Goal: Transaction & Acquisition: Purchase product/service

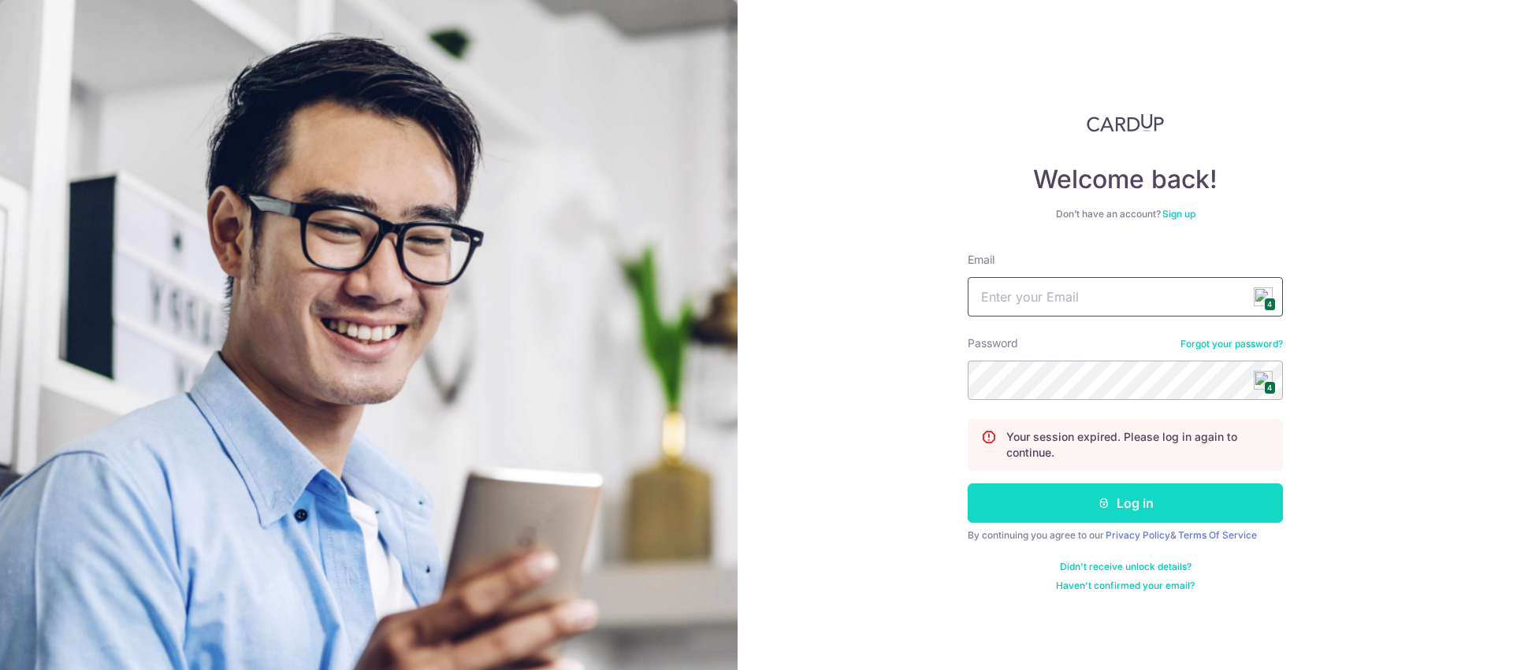
type input "[EMAIL_ADDRESS][DOMAIN_NAME]"
click at [1096, 505] on button "Log in" at bounding box center [1124, 503] width 315 height 39
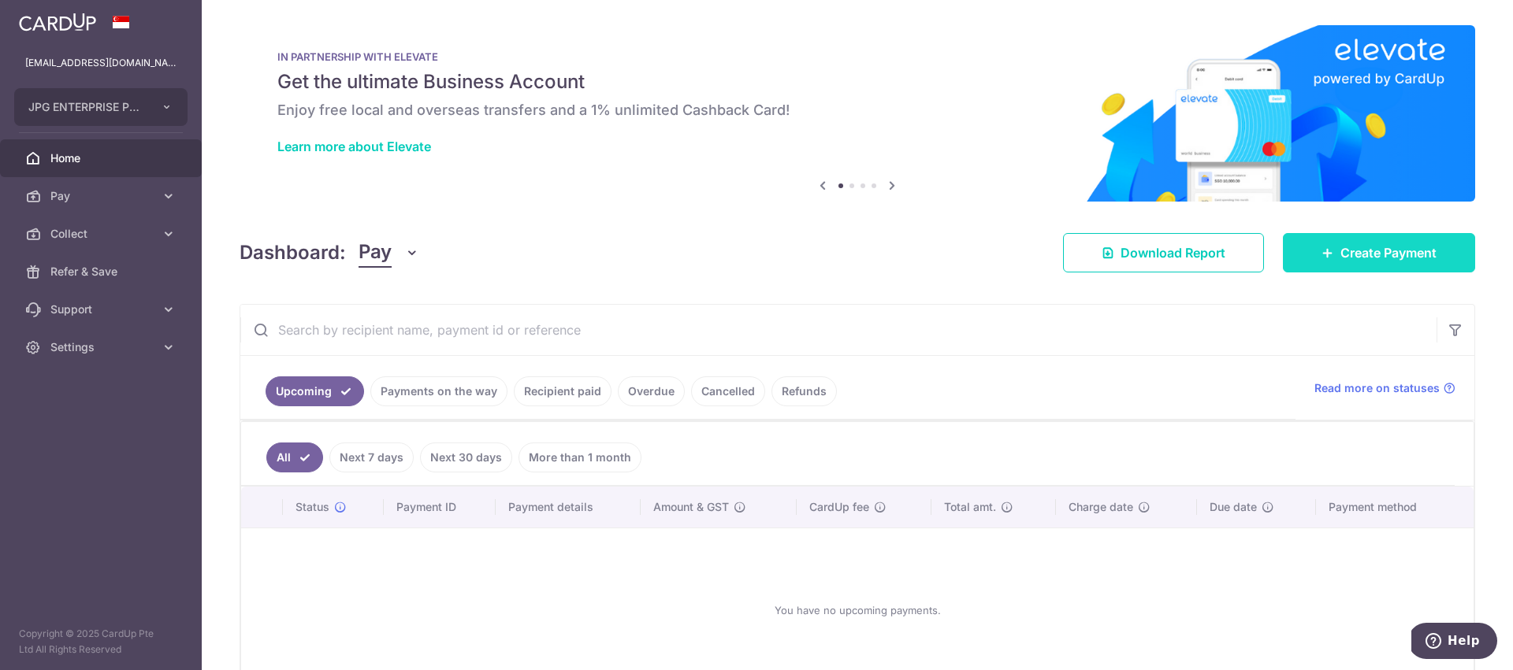
click at [1354, 258] on span "Create Payment" at bounding box center [1388, 252] width 96 height 19
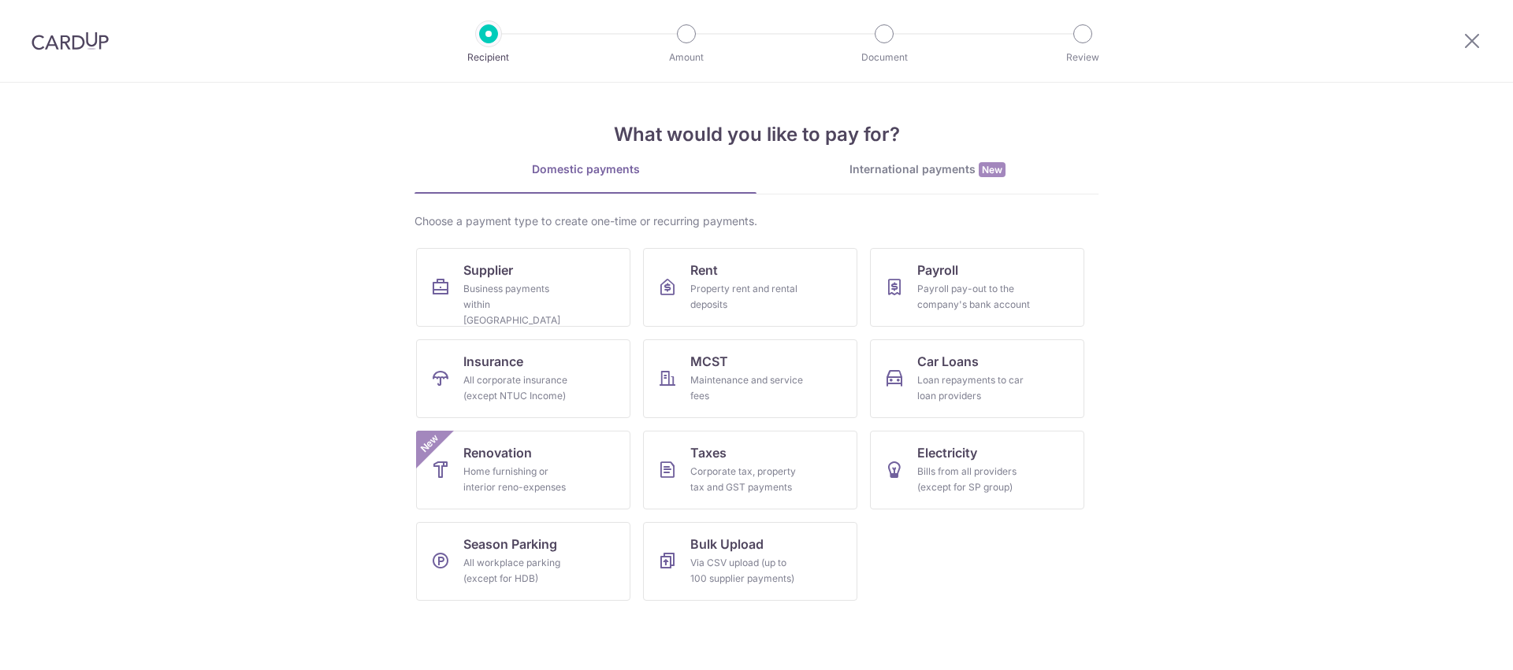
click at [1354, 258] on section "What would you like to pay for? Domestic payments International payments New Ch…" at bounding box center [756, 377] width 1513 height 588
click at [487, 273] on span "Supplier" at bounding box center [488, 270] width 50 height 19
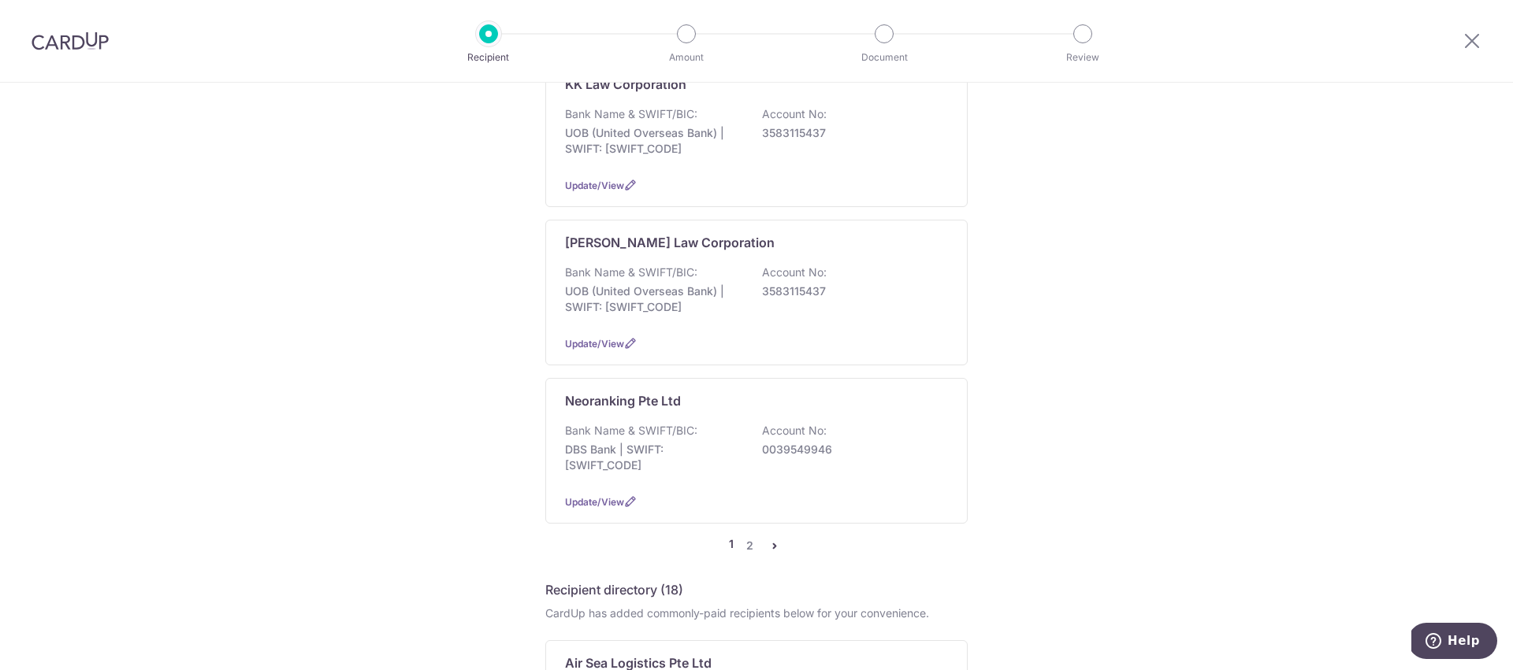
scroll to position [1469, 0]
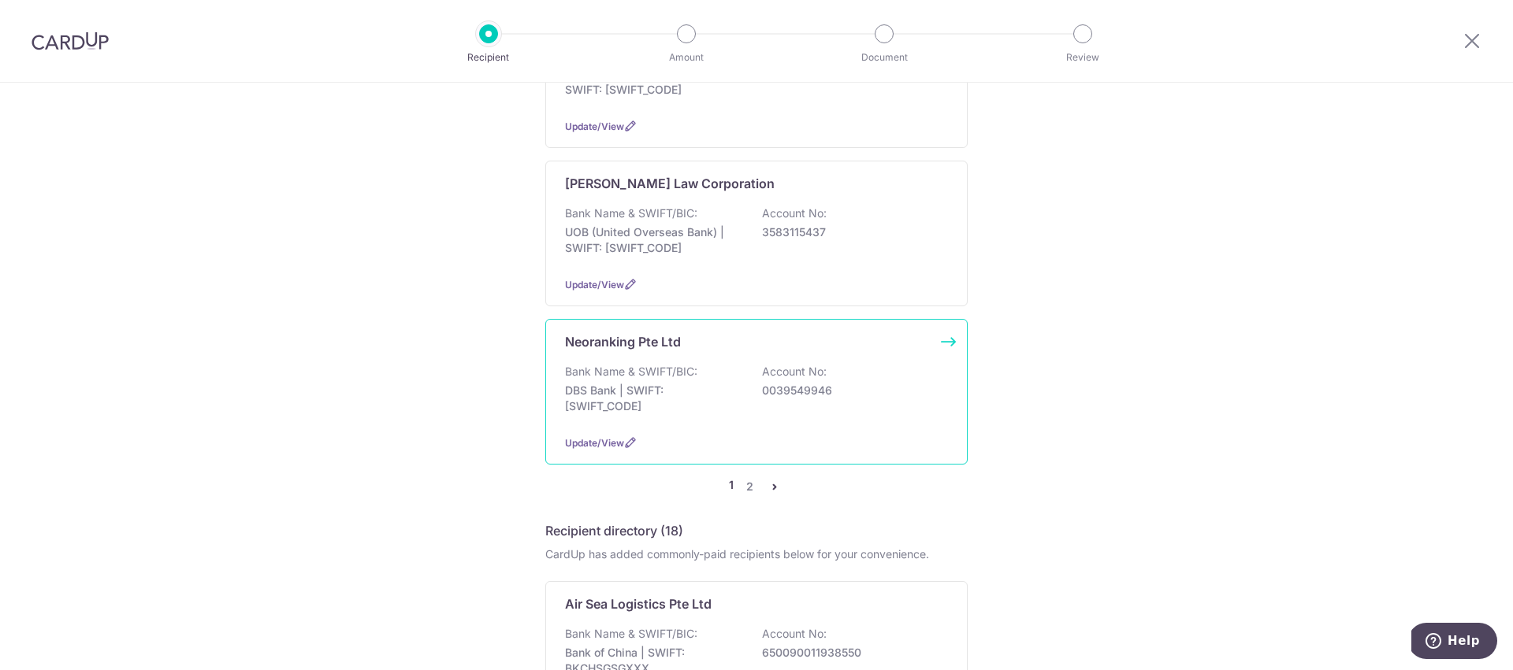
click at [683, 383] on p "DBS Bank | SWIFT: DBSSSGSGXXX" at bounding box center [653, 399] width 176 height 32
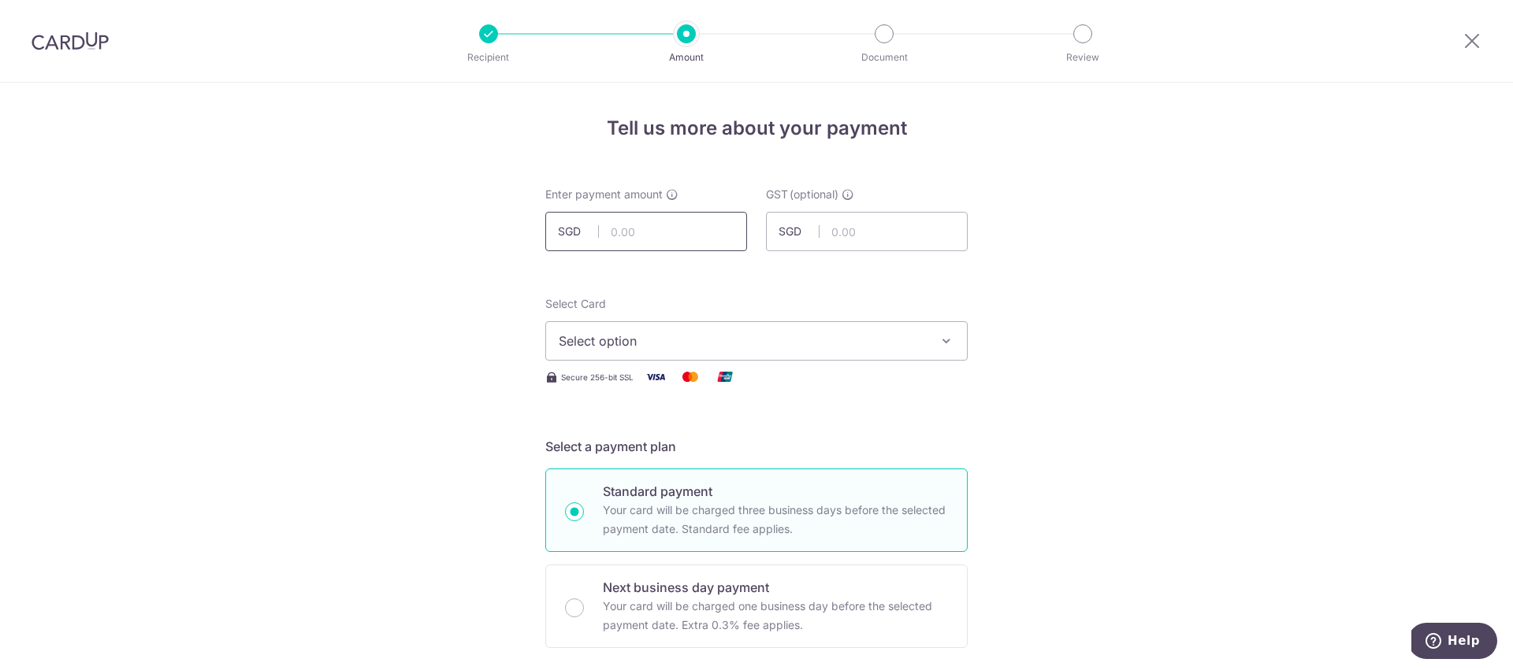
click at [607, 231] on input "text" at bounding box center [646, 231] width 202 height 39
type input "1,526.00"
click at [670, 340] on span "Select option" at bounding box center [742, 341] width 367 height 19
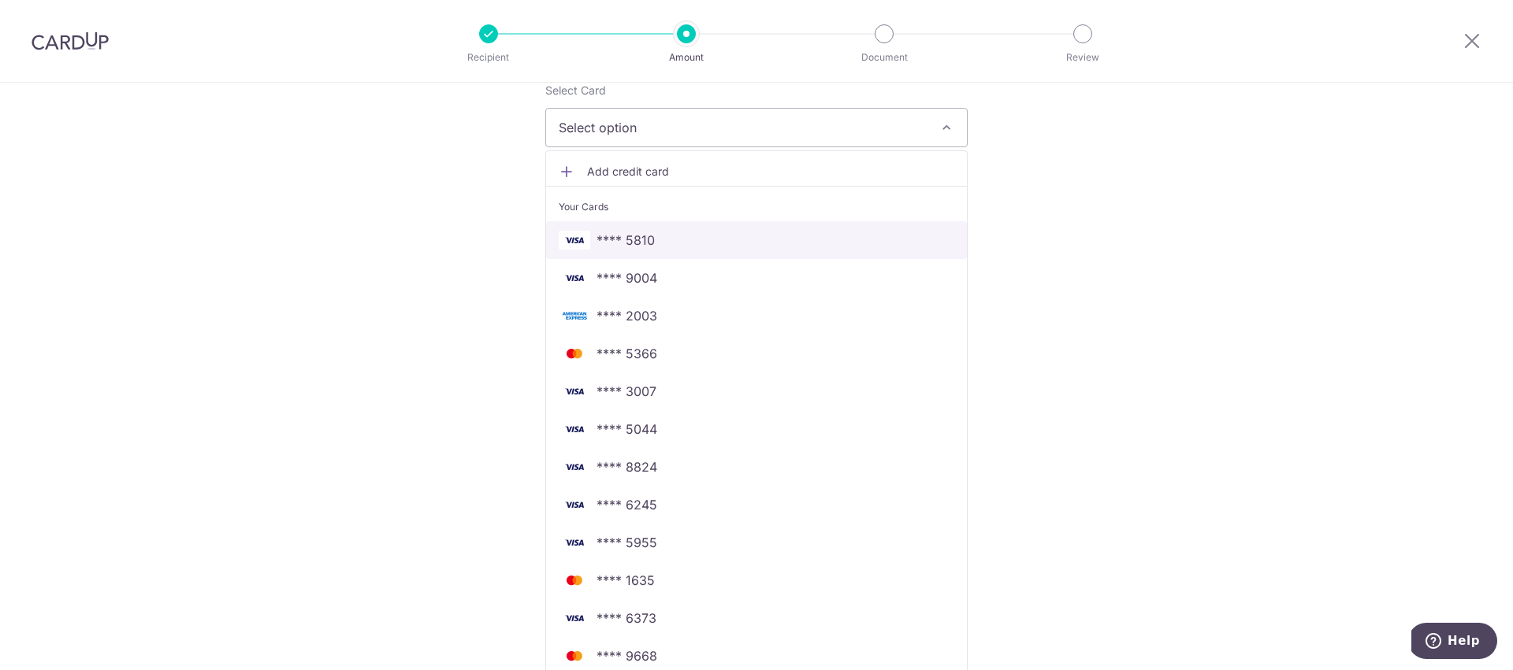
scroll to position [221, 0]
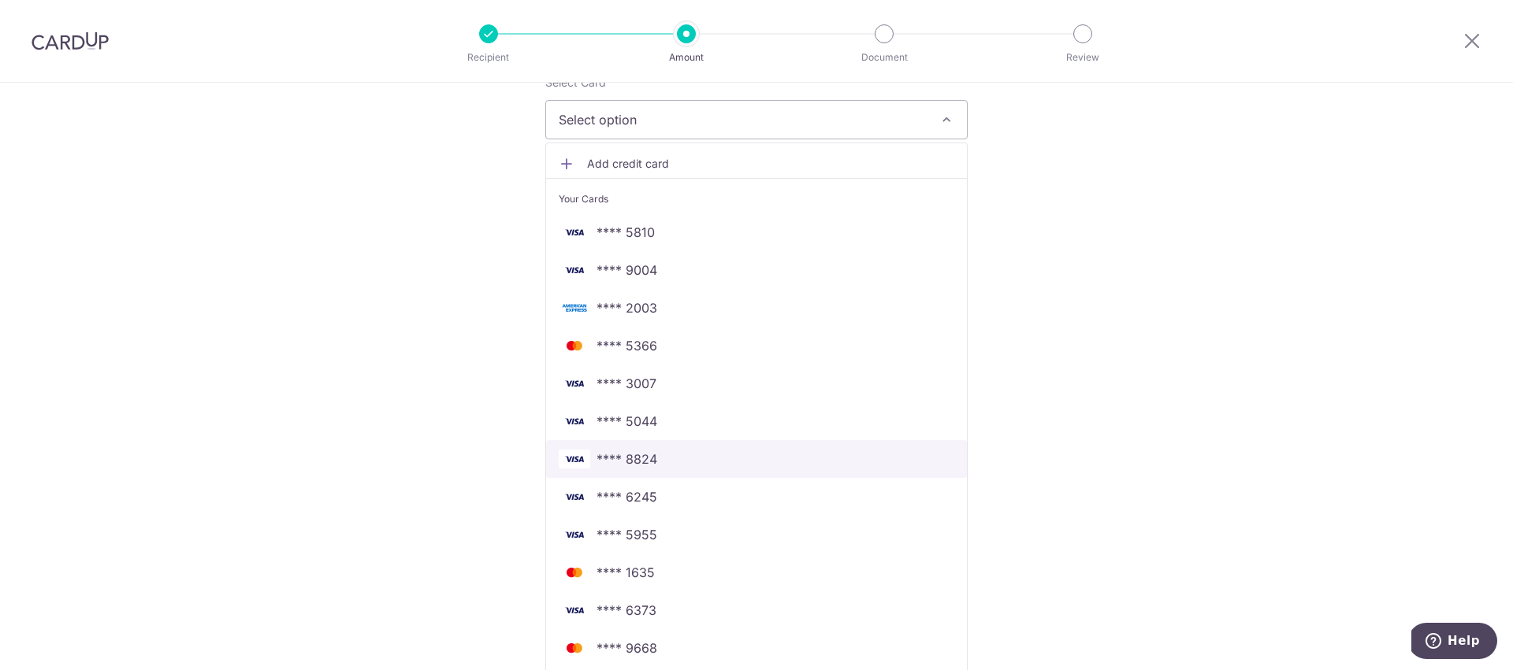
click at [635, 460] on span "**** 8824" at bounding box center [626, 459] width 61 height 19
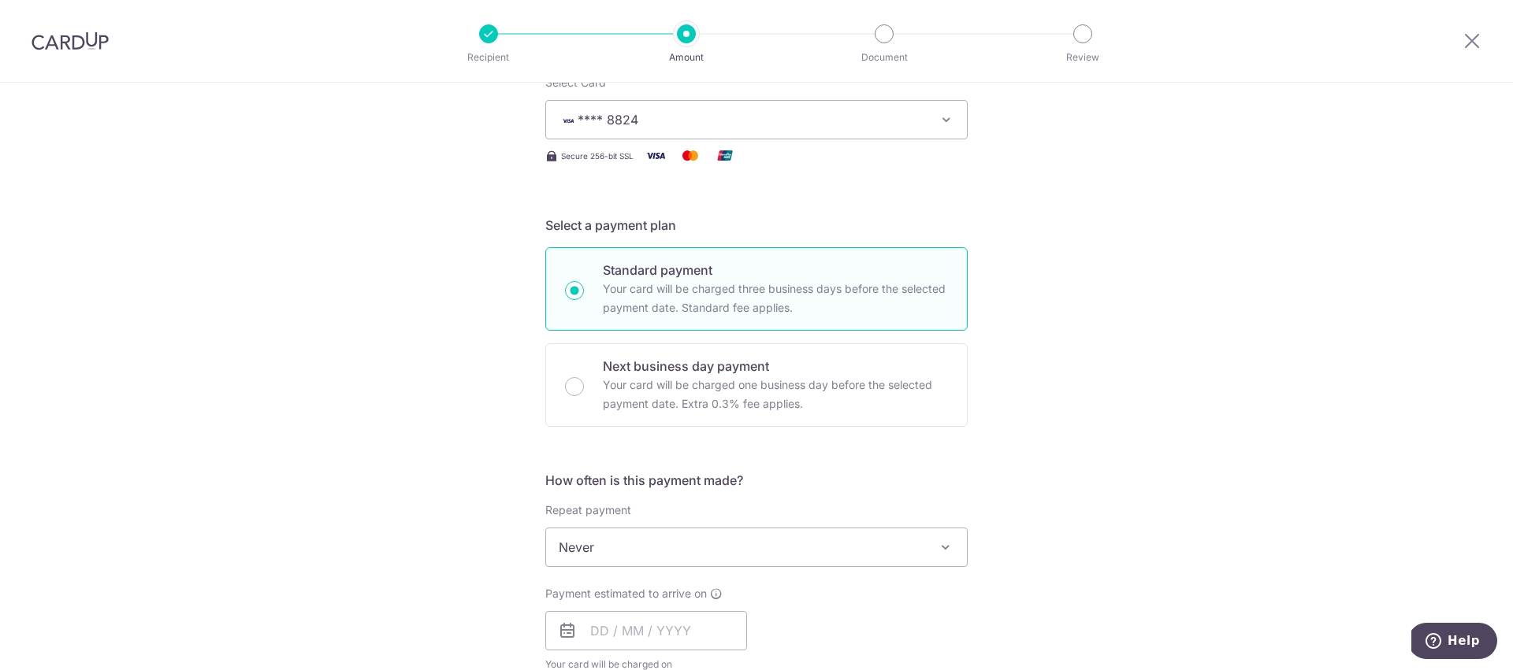
click at [432, 353] on div "Tell us more about your payment Enter payment amount SGD 1,526.00 1526.00 GST (…" at bounding box center [756, 626] width 1513 height 1531
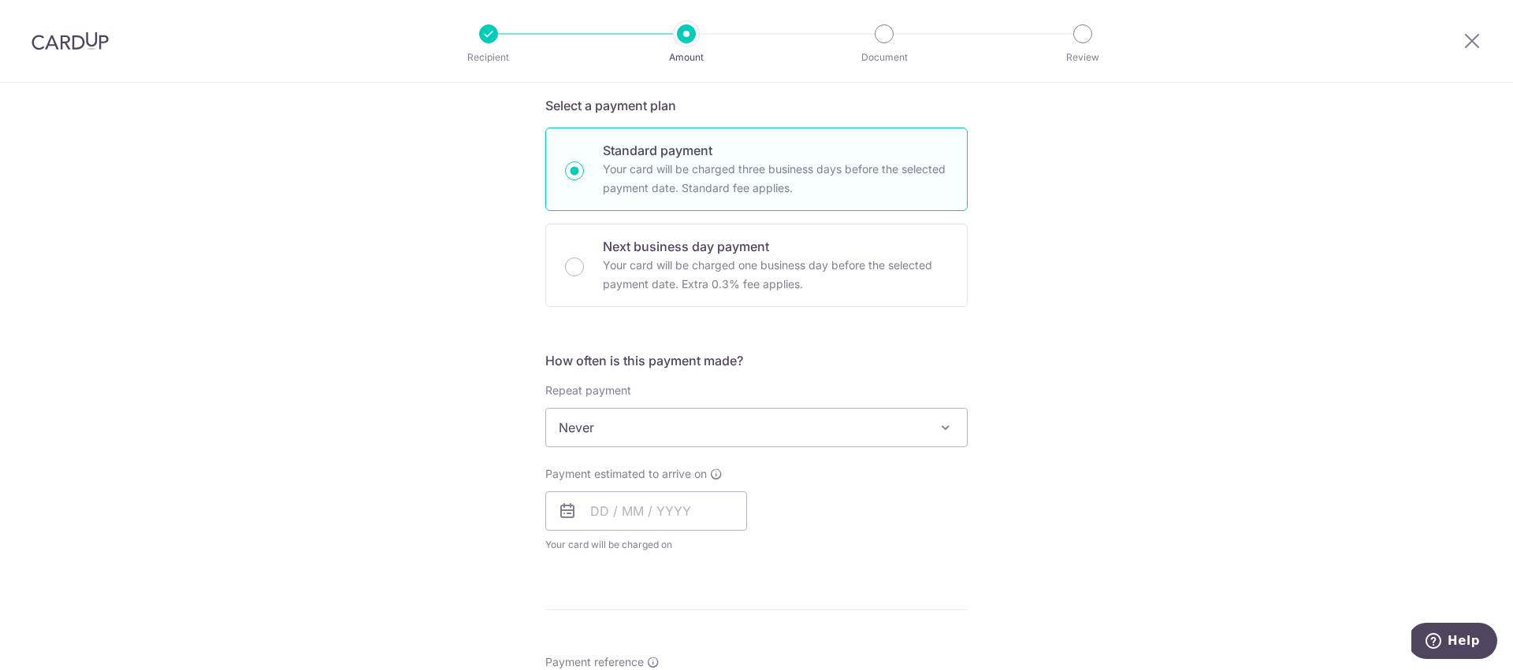
scroll to position [348, 0]
click at [585, 508] on input "text" at bounding box center [646, 504] width 202 height 39
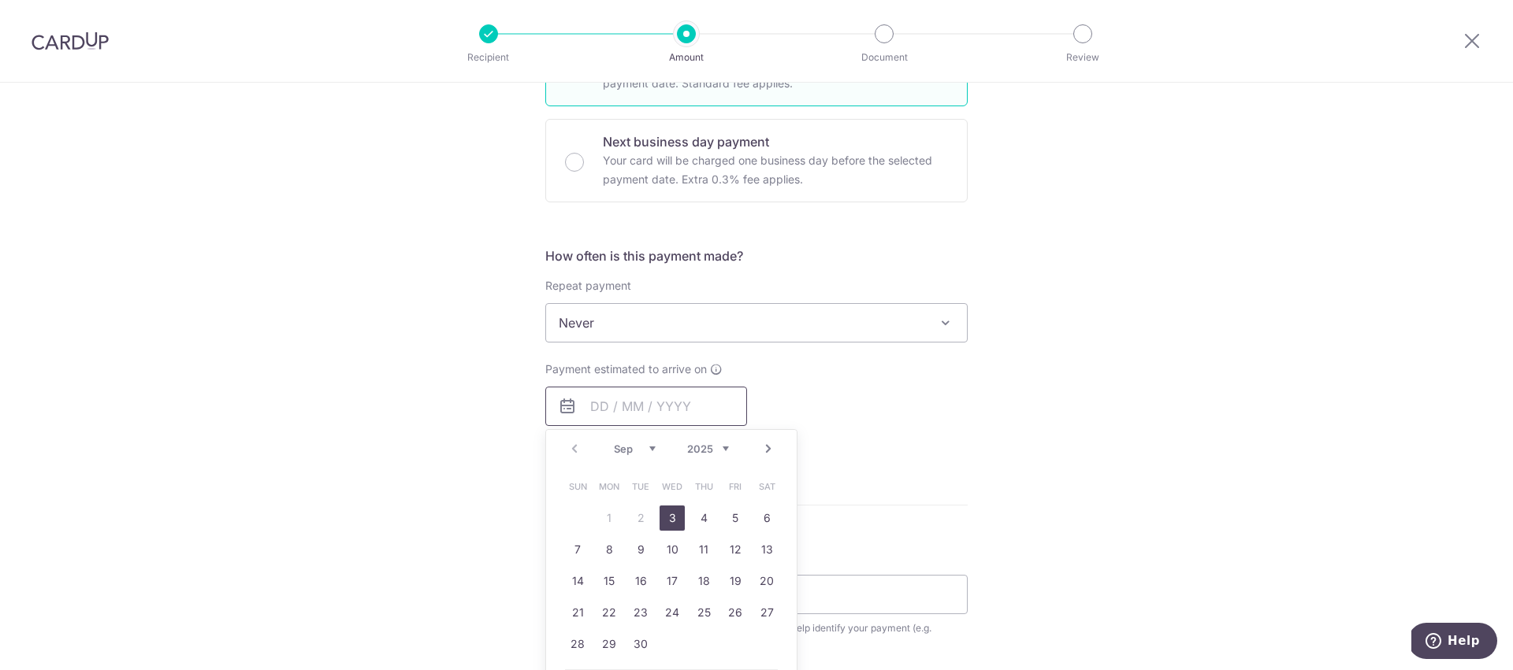
scroll to position [446, 0]
click at [640, 550] on link "9" at bounding box center [640, 549] width 25 height 25
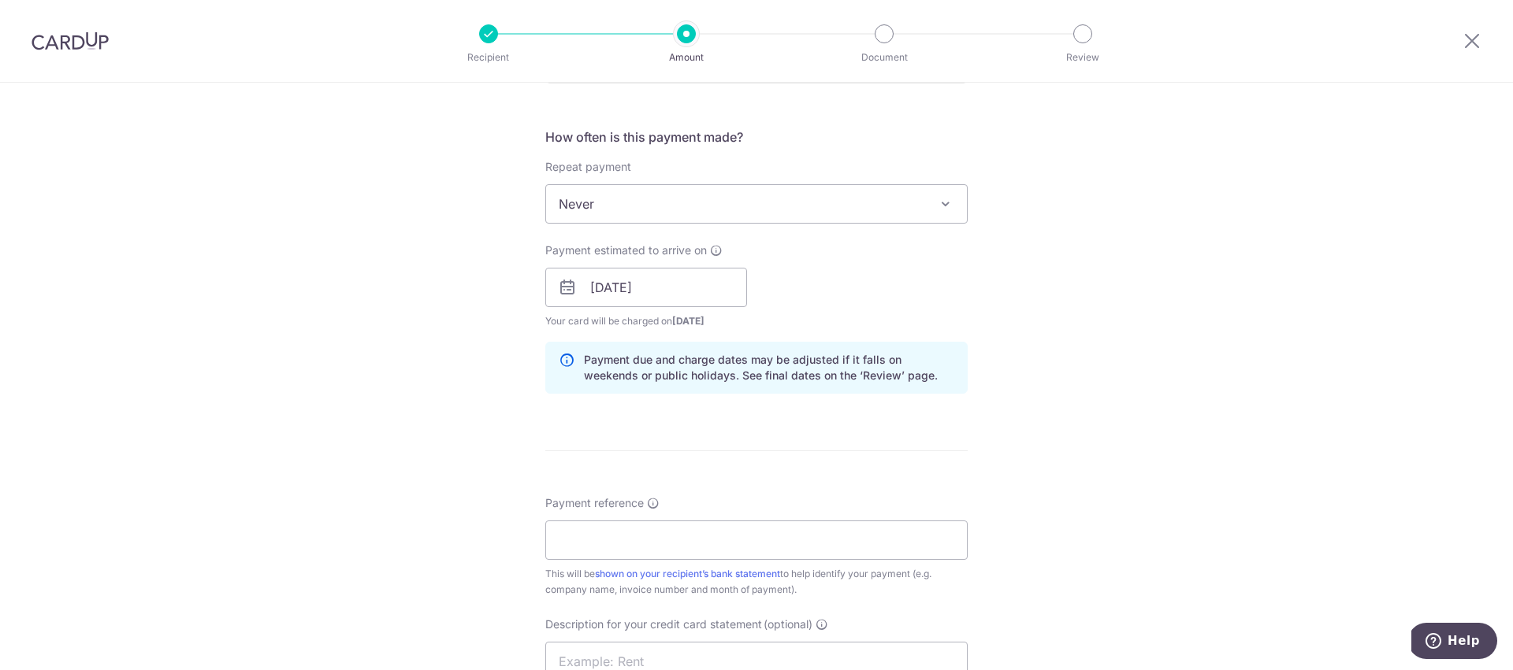
scroll to position [567, 0]
click at [672, 295] on input "09/09/2025" at bounding box center [646, 285] width 202 height 39
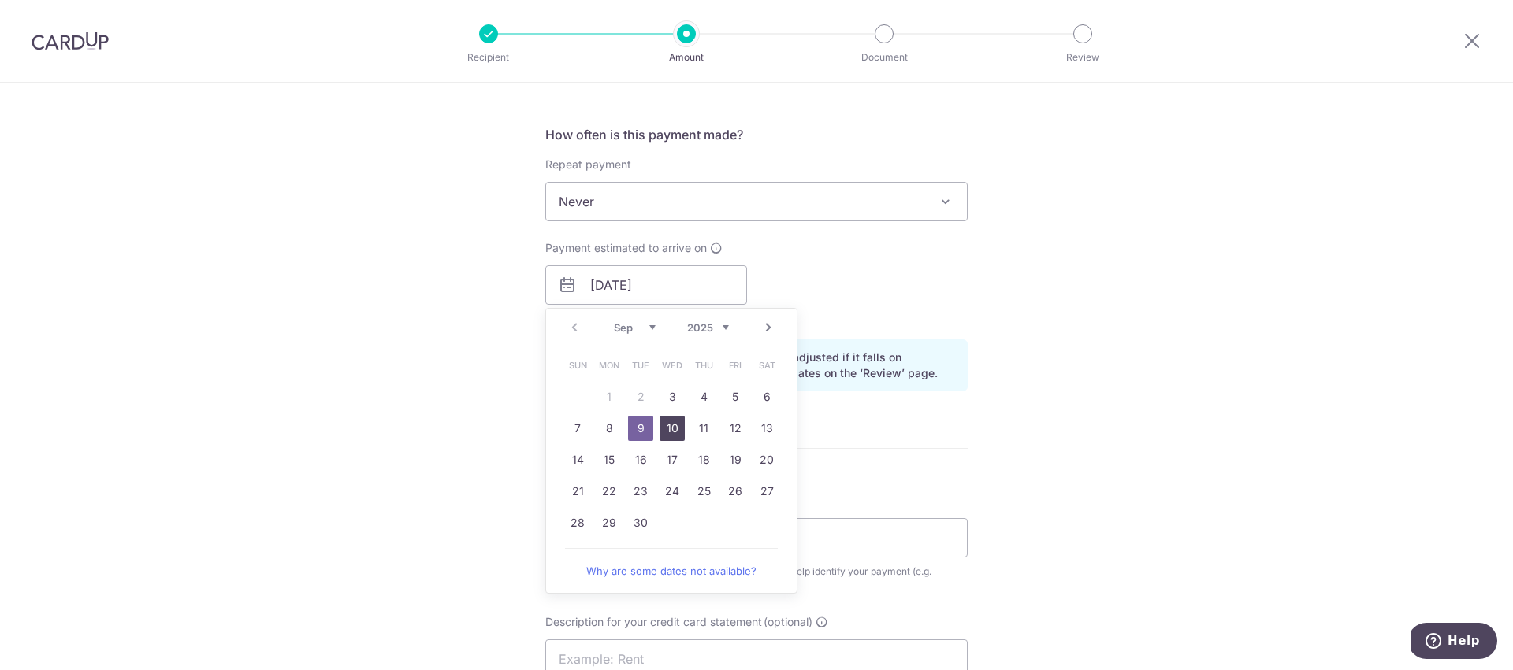
click at [673, 432] on link "10" at bounding box center [671, 428] width 25 height 25
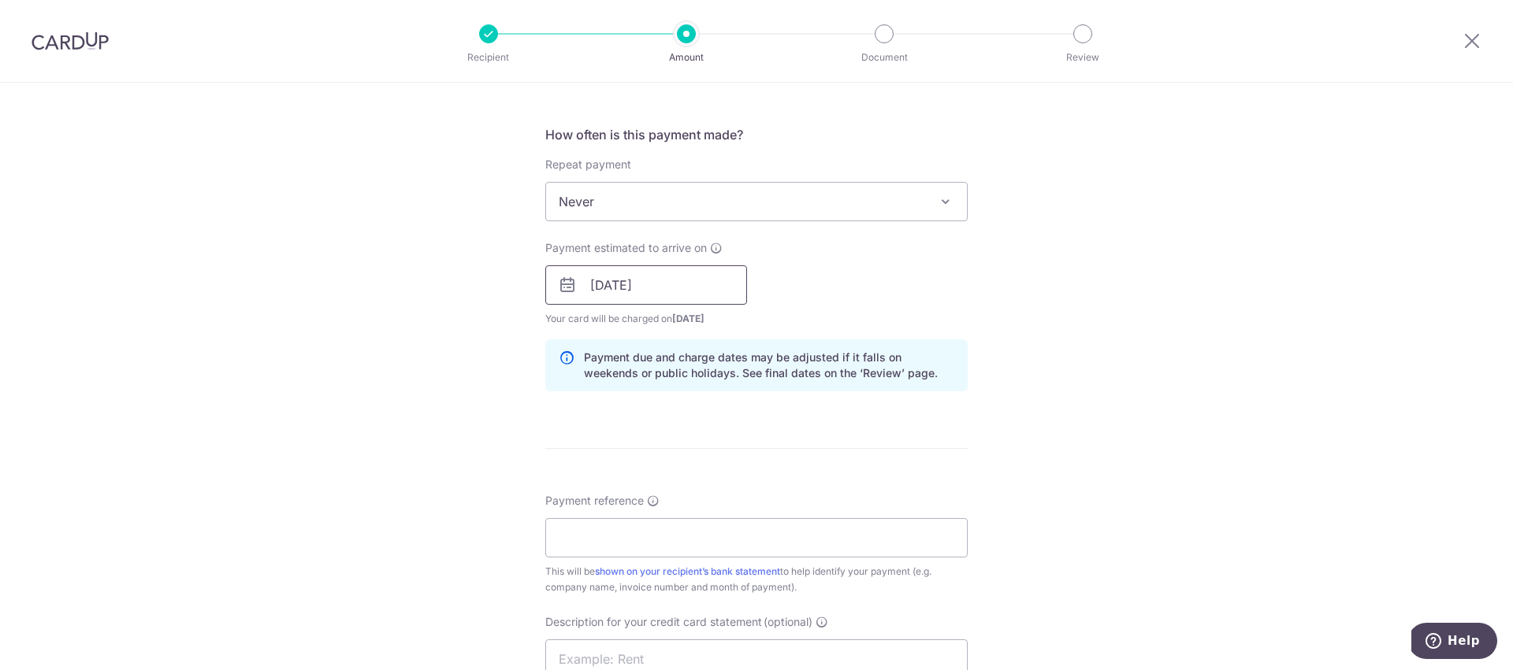
click at [670, 291] on input "10/09/2025" at bounding box center [646, 285] width 202 height 39
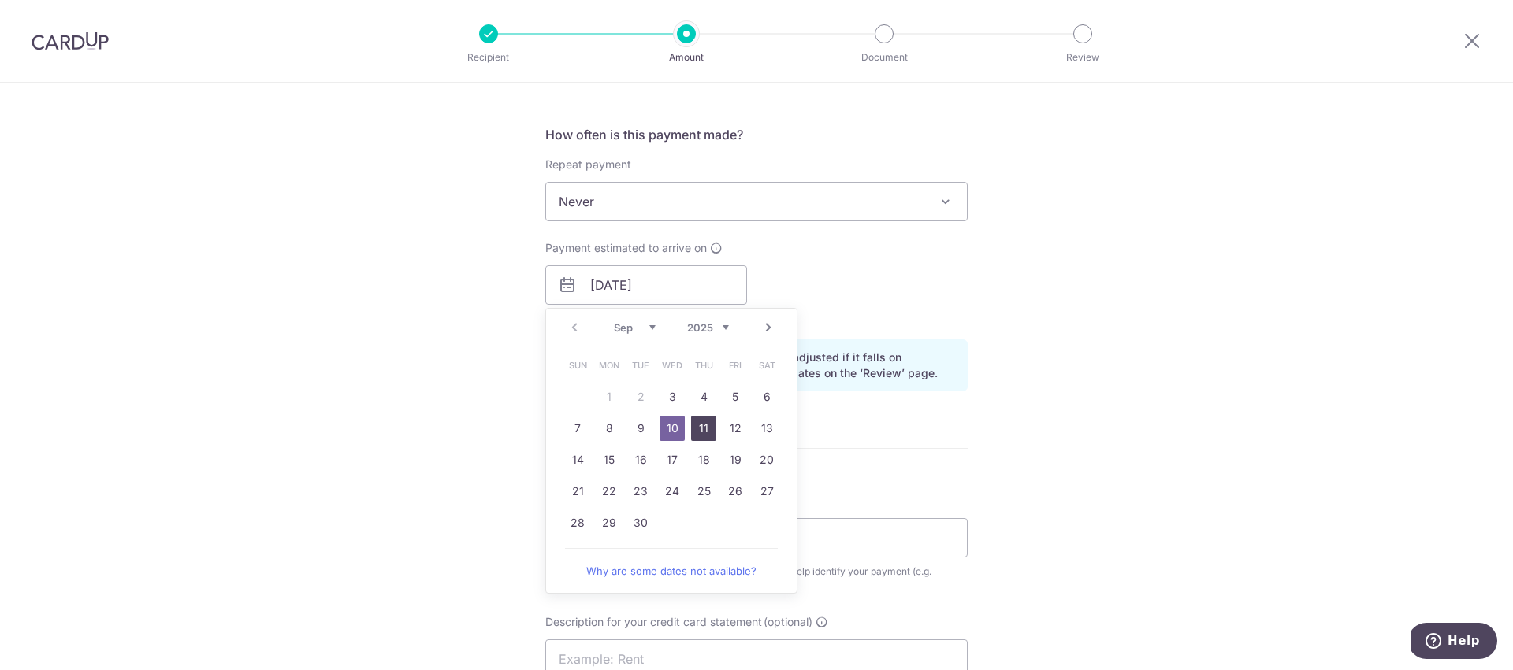
click at [696, 426] on link "11" at bounding box center [703, 428] width 25 height 25
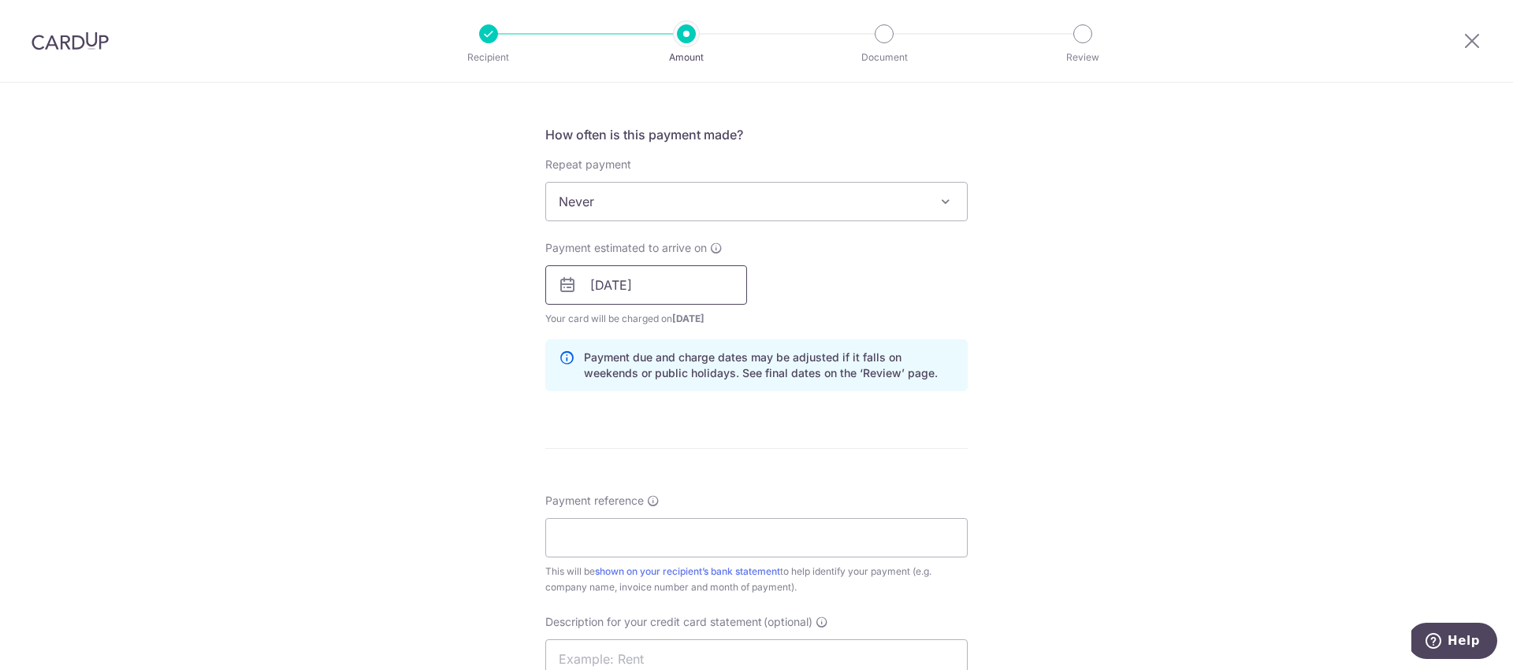
click at [651, 287] on input "[DATE]" at bounding box center [646, 285] width 202 height 39
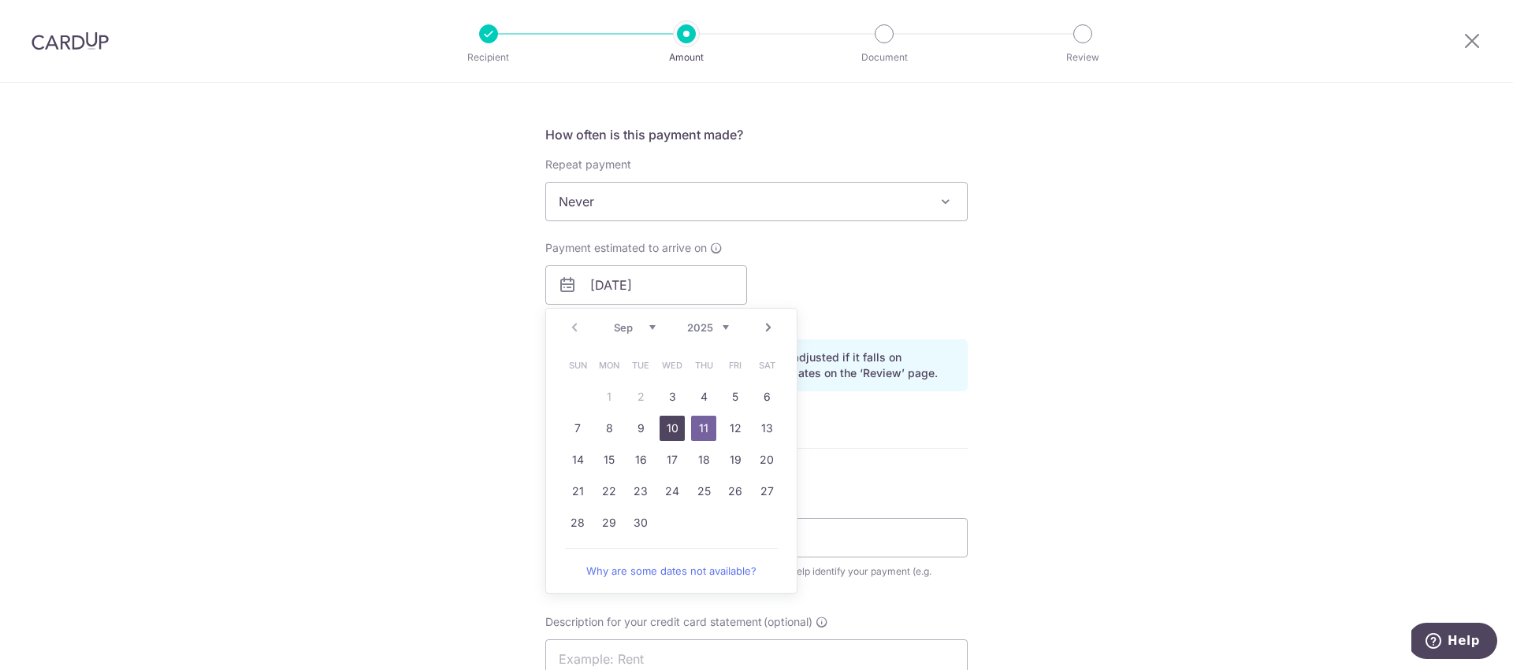
click at [671, 422] on link "10" at bounding box center [671, 428] width 25 height 25
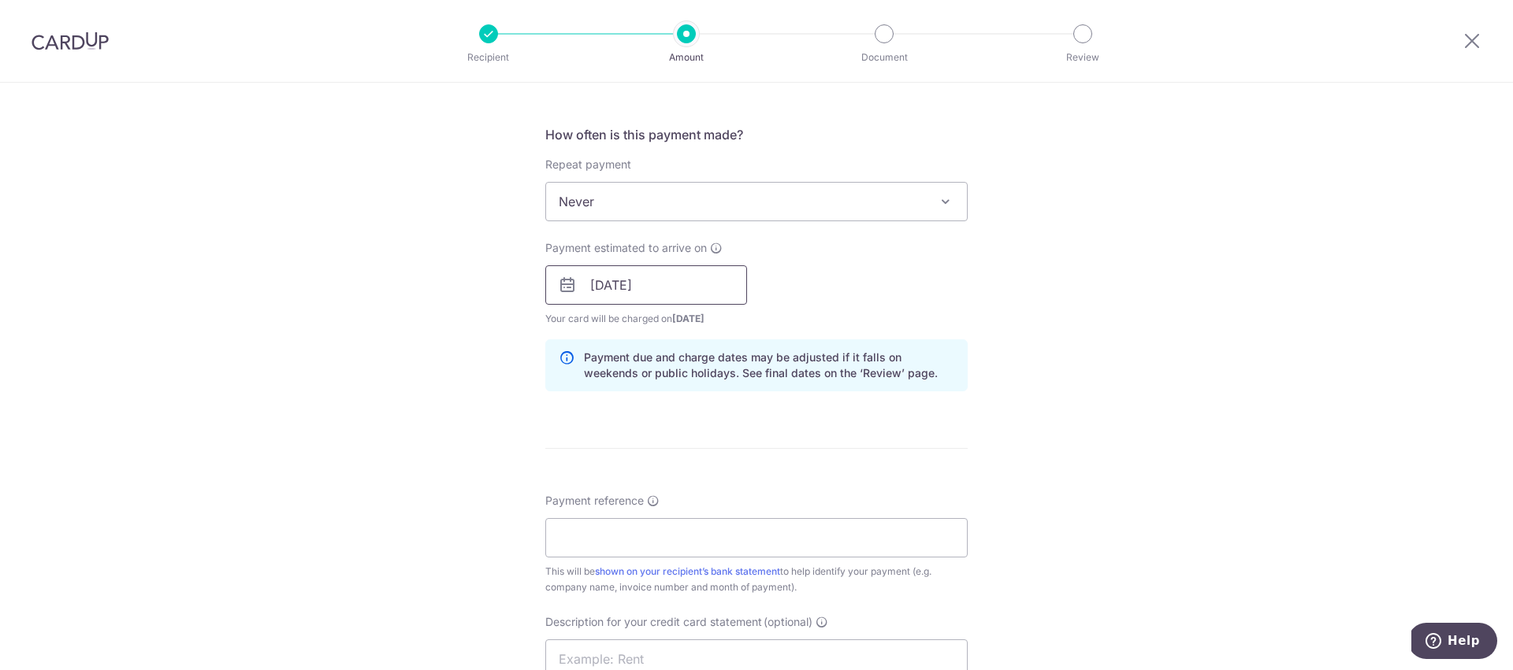
click at [667, 289] on input "[DATE]" at bounding box center [646, 285] width 202 height 39
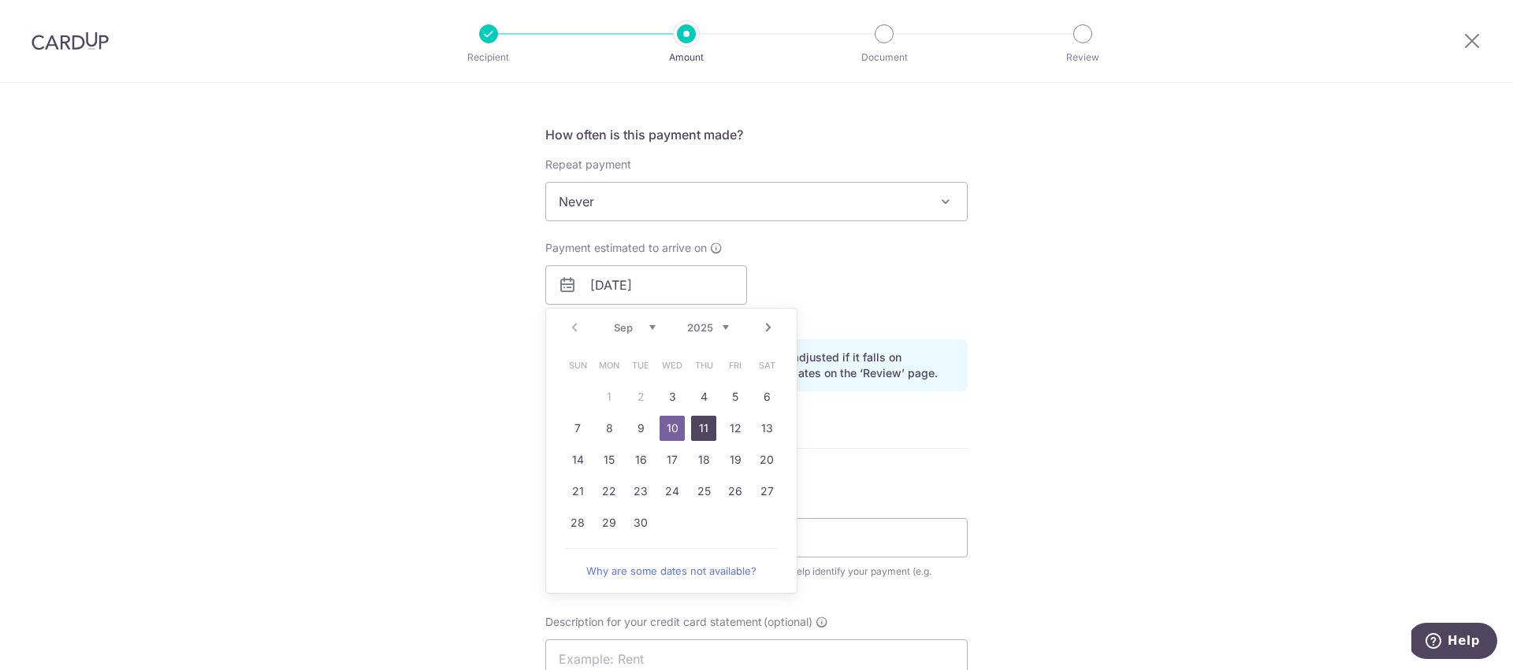
click at [703, 432] on link "11" at bounding box center [703, 428] width 25 height 25
type input "[DATE]"
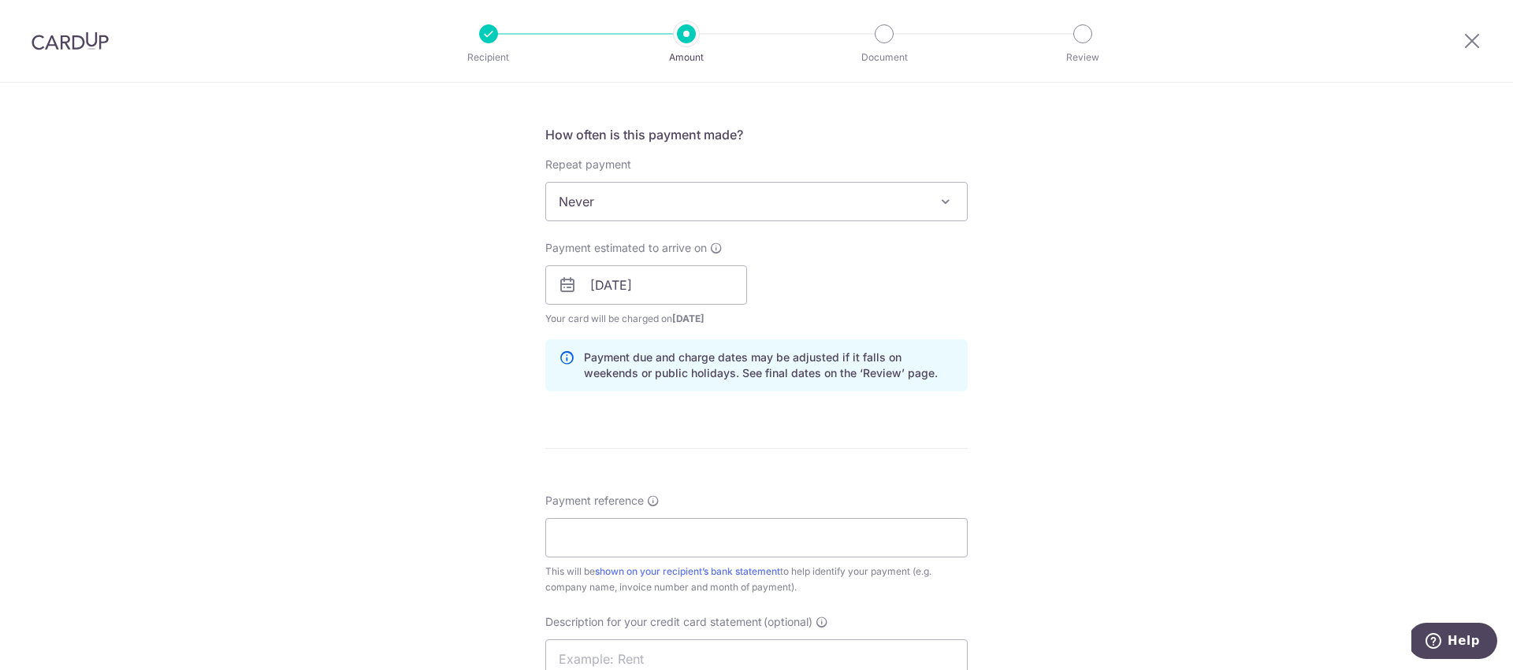
click at [653, 474] on form "Enter payment amount SGD 1,526.00 1526.00 GST (optional) SGD Select Card **** 8…" at bounding box center [756, 327] width 422 height 1417
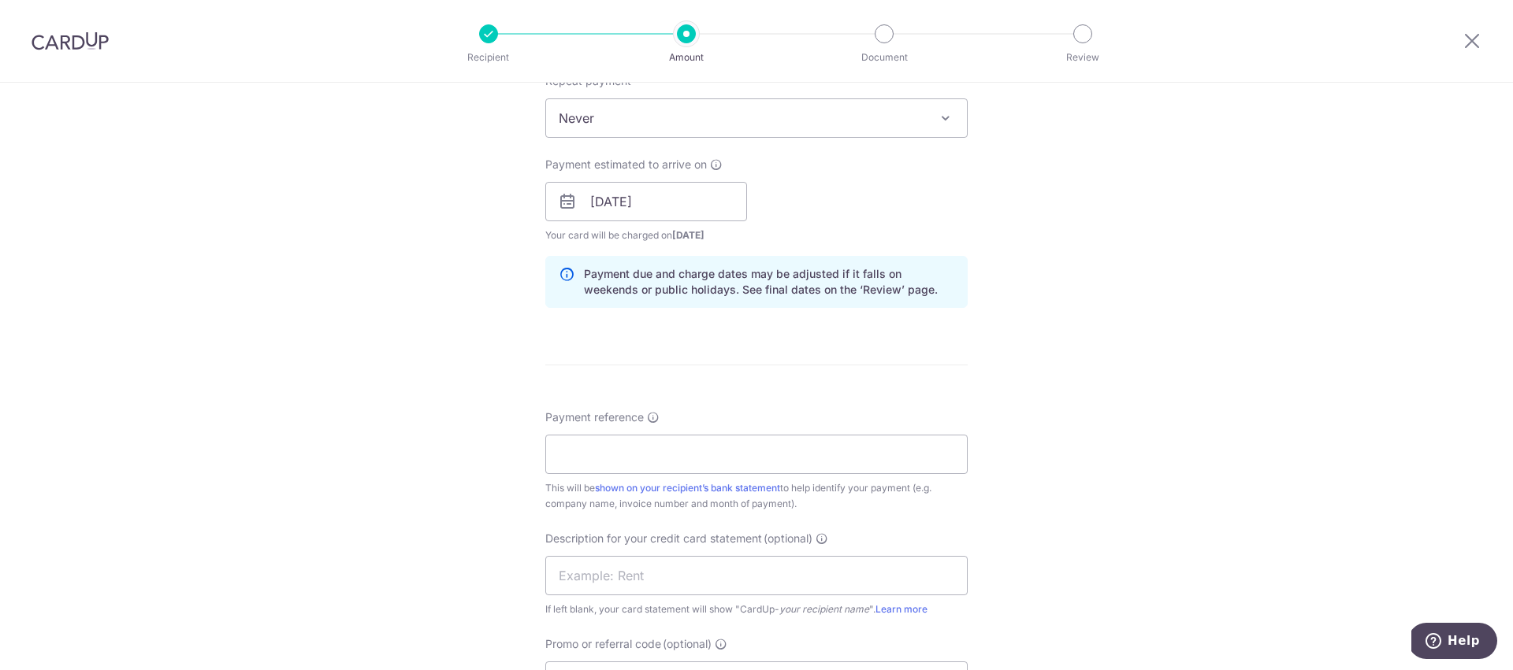
scroll to position [656, 0]
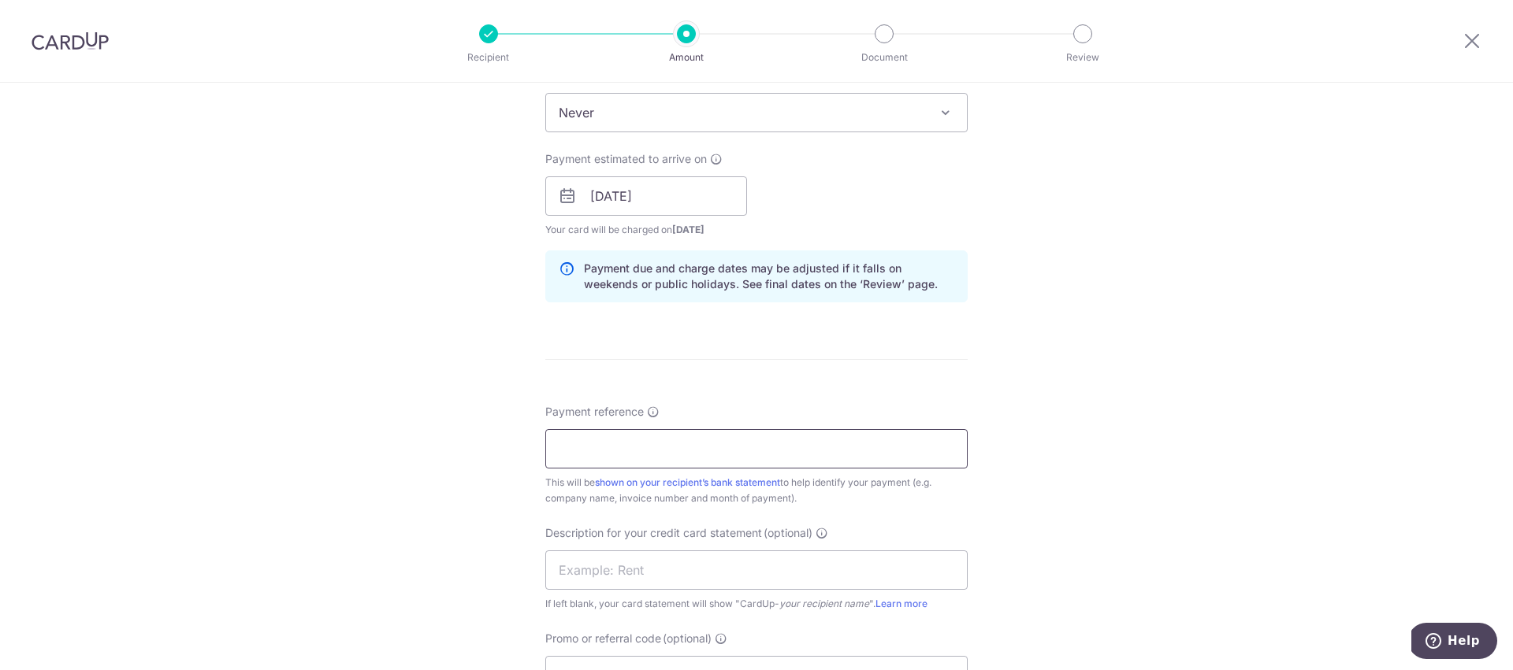
click at [615, 448] on input "Payment reference" at bounding box center [756, 448] width 422 height 39
click at [724, 444] on input "JPG Enterprise Pte Ltd" at bounding box center [756, 448] width 422 height 39
type input "JPG Enterprise INV 3925"
click at [451, 529] on div "Tell us more about your payment Enter payment amount SGD 1,526.00 1526.00 GST (…" at bounding box center [756, 223] width 1513 height 1595
click at [571, 559] on input "text" at bounding box center [756, 570] width 422 height 39
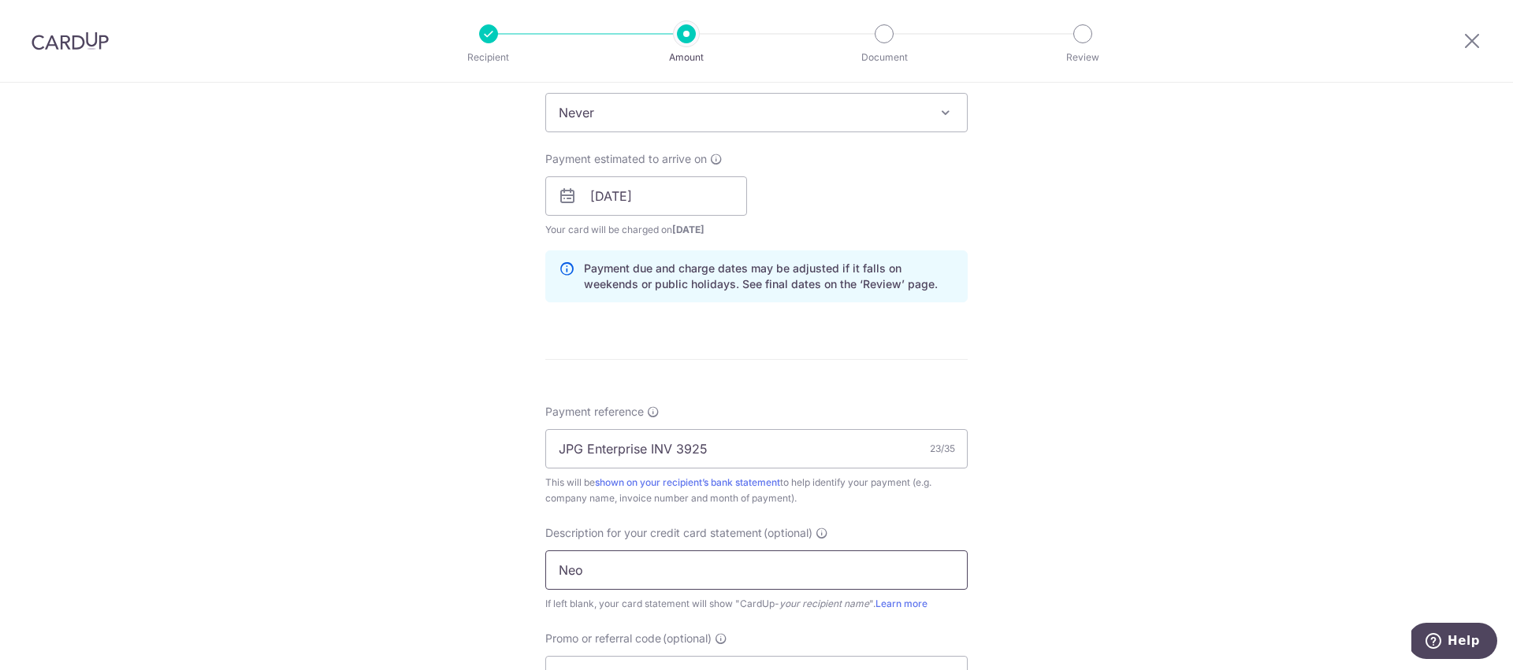
type input "Neo 360"
click at [455, 576] on div "Tell us more about your payment Enter payment amount SGD 1,526.00 1526.00 GST (…" at bounding box center [756, 223] width 1513 height 1595
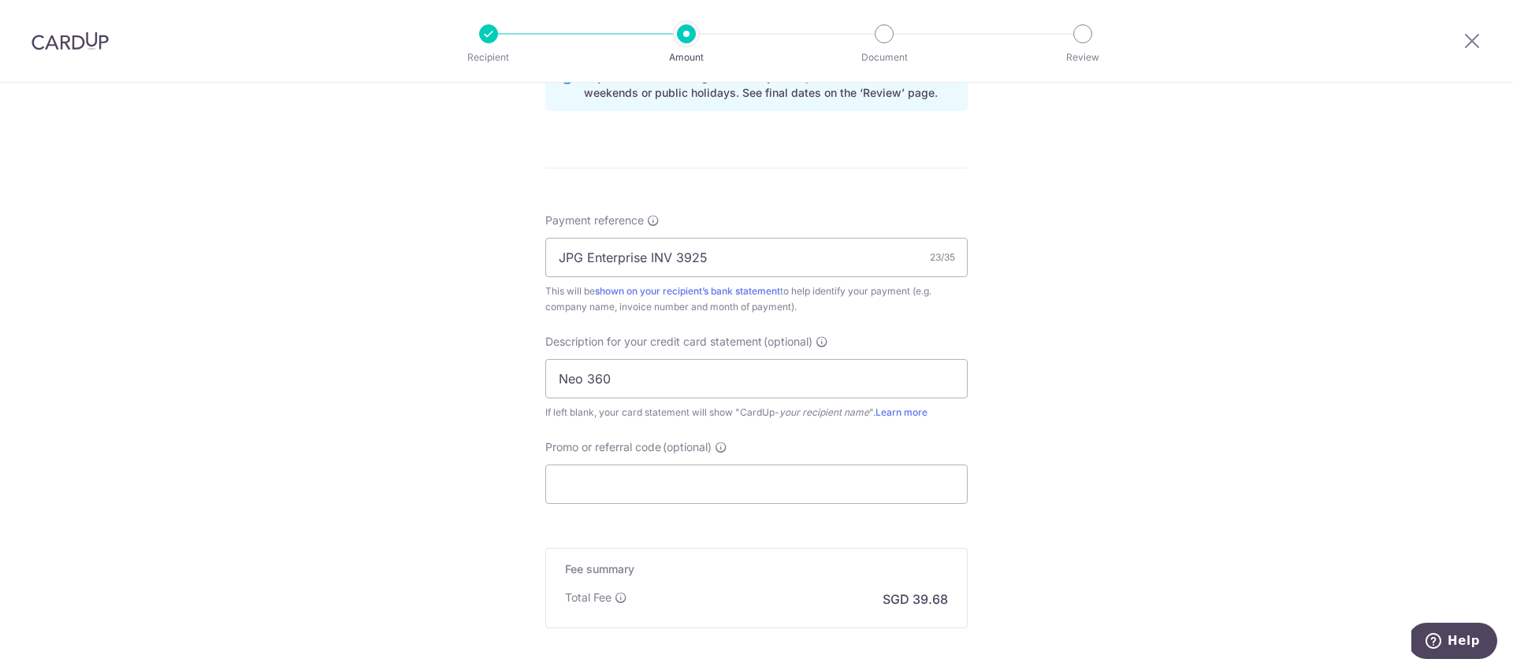
scroll to position [860, 0]
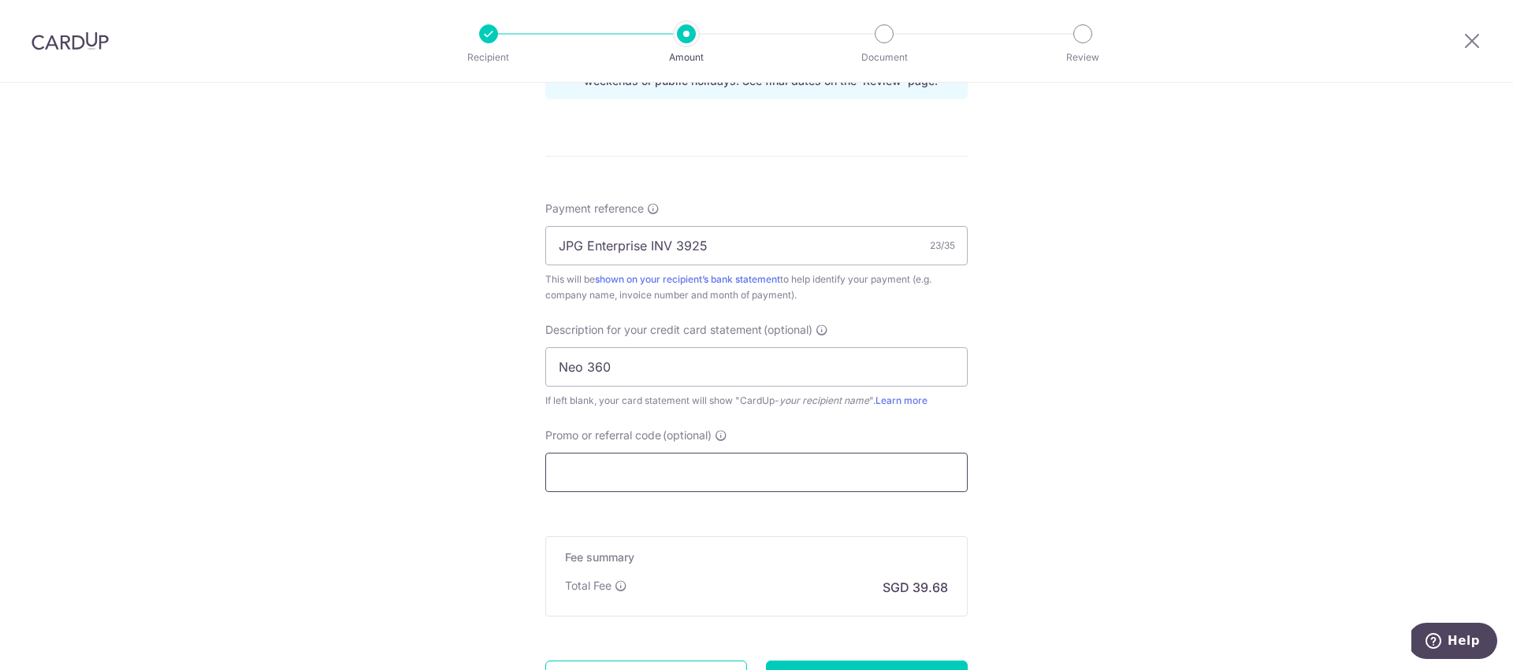
click at [578, 468] on input "Promo or referral code (optional)" at bounding box center [756, 472] width 422 height 39
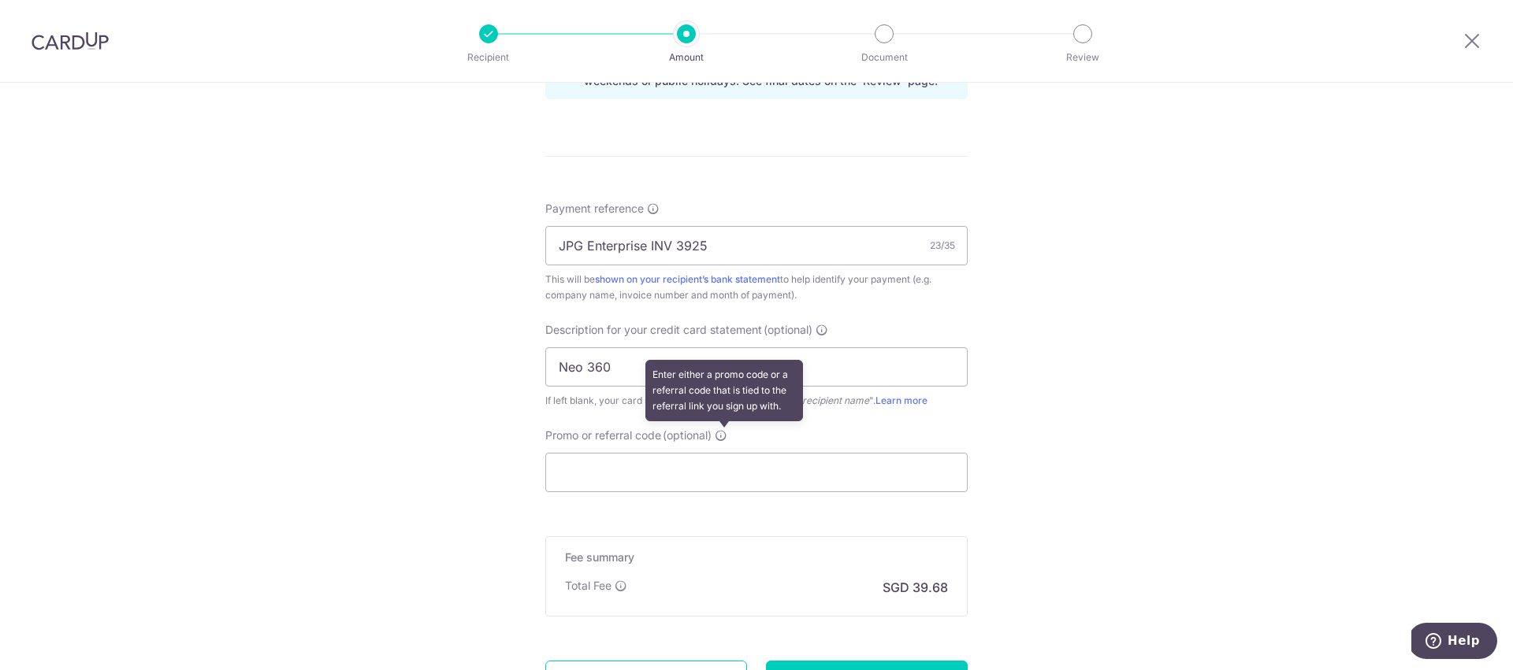
click at [724, 438] on icon at bounding box center [721, 435] width 13 height 13
click at [724, 453] on input "Promo or referral code (optional) Enter either a promo code or a referral code …" at bounding box center [756, 472] width 422 height 39
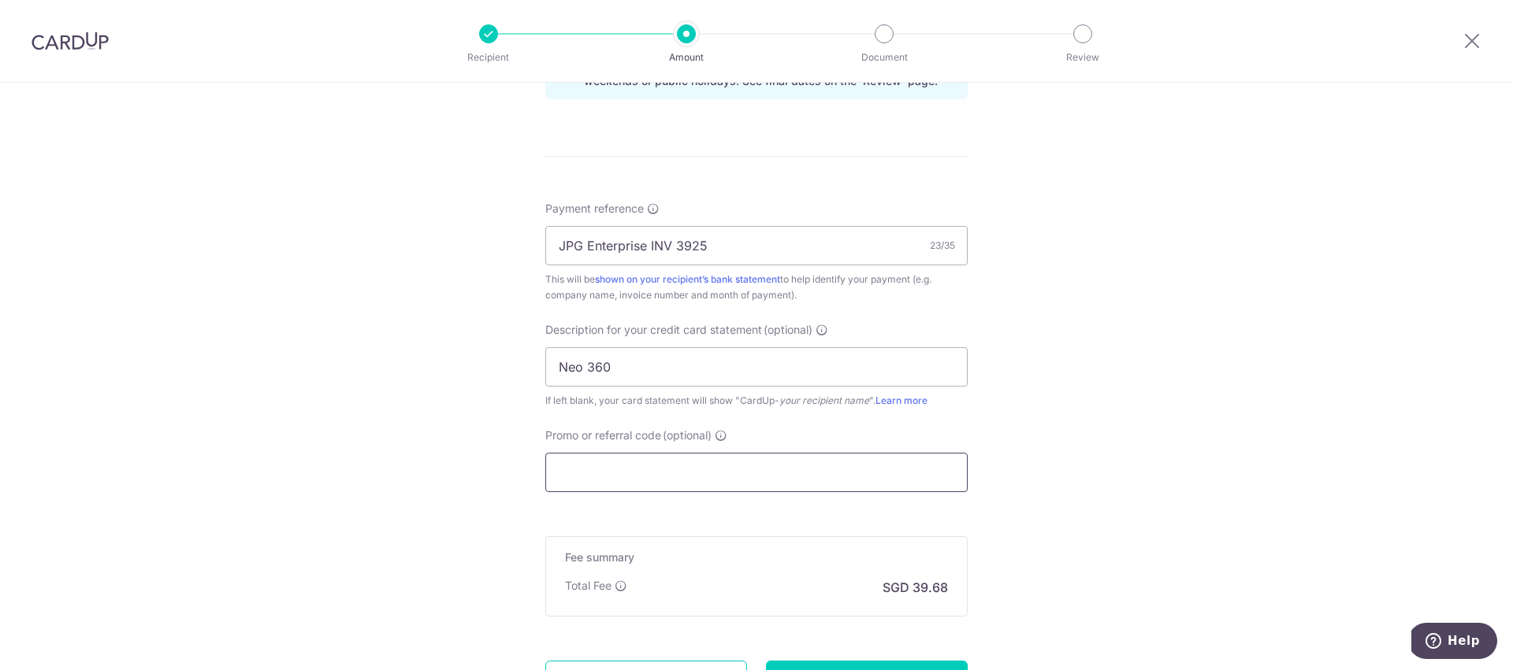
click at [599, 474] on input "Promo or referral code (optional)" at bounding box center [756, 472] width 422 height 39
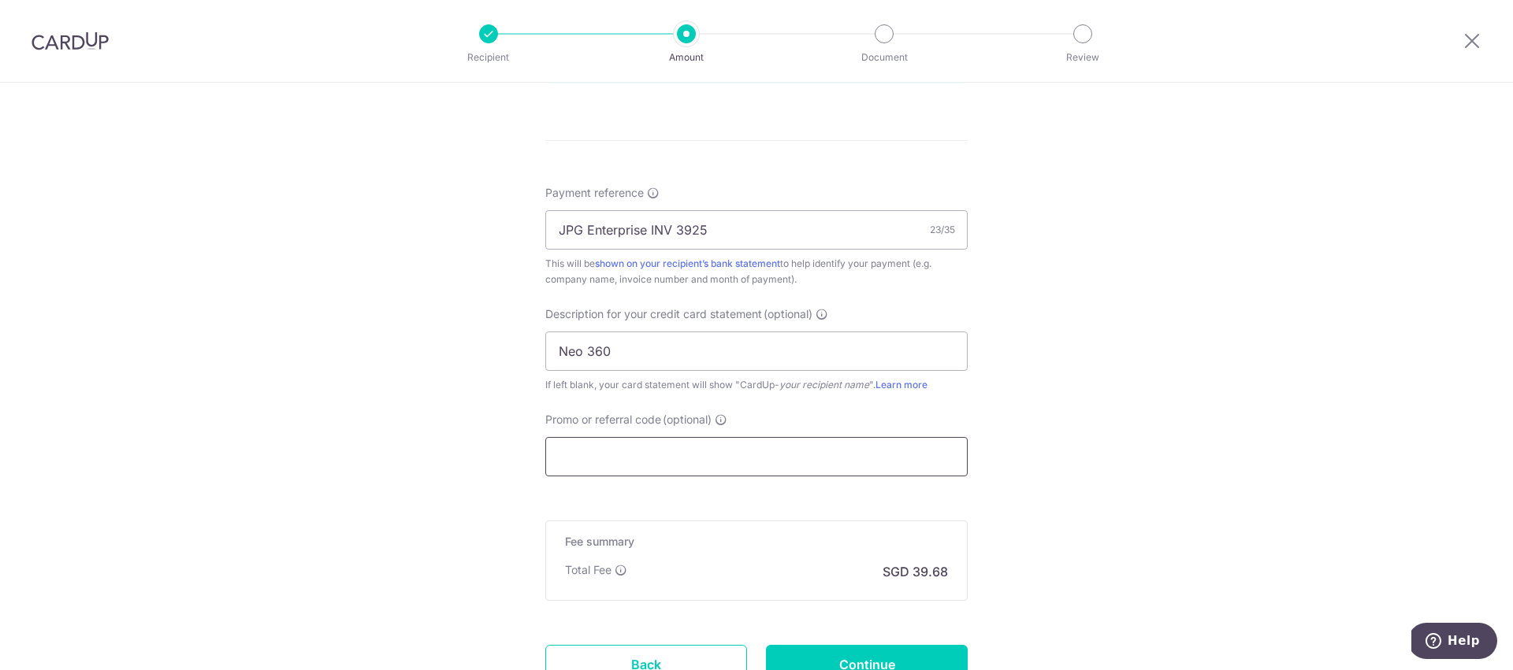
scroll to position [1008, 0]
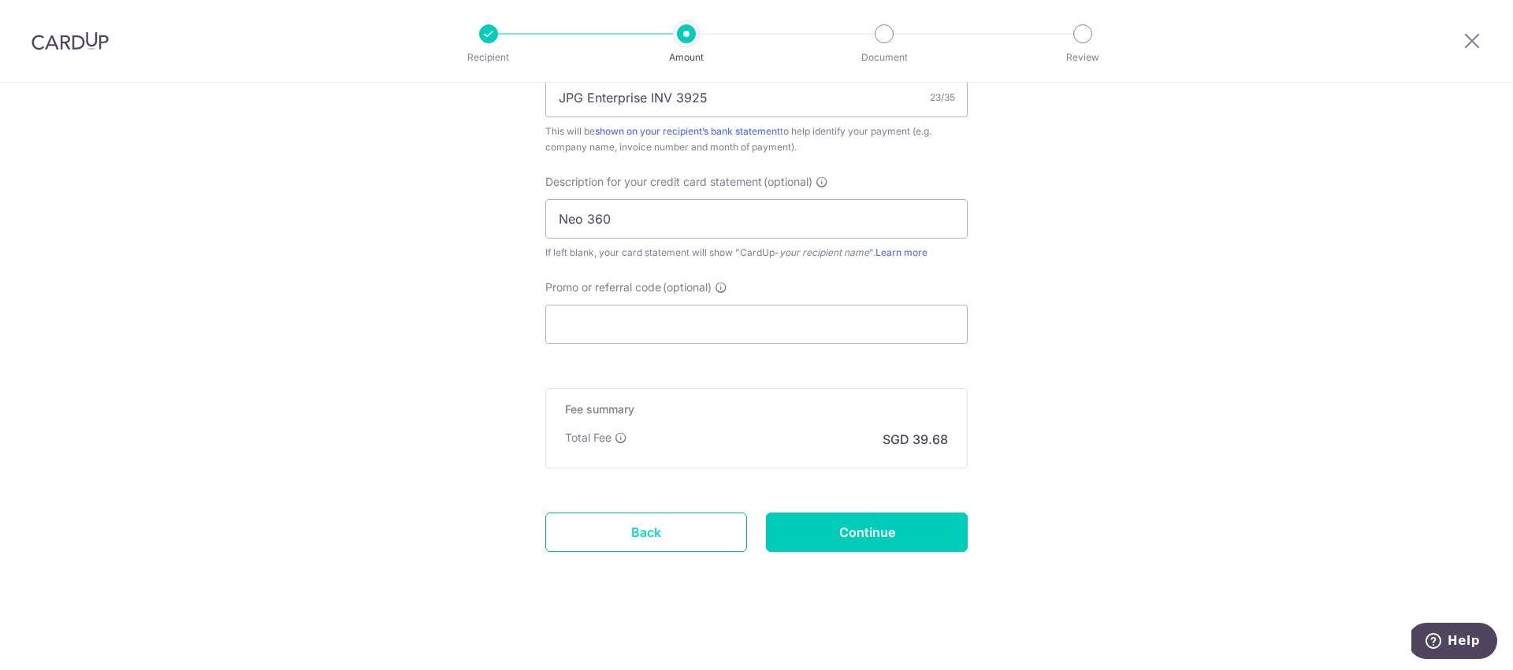
click at [619, 536] on link "Back" at bounding box center [646, 532] width 202 height 39
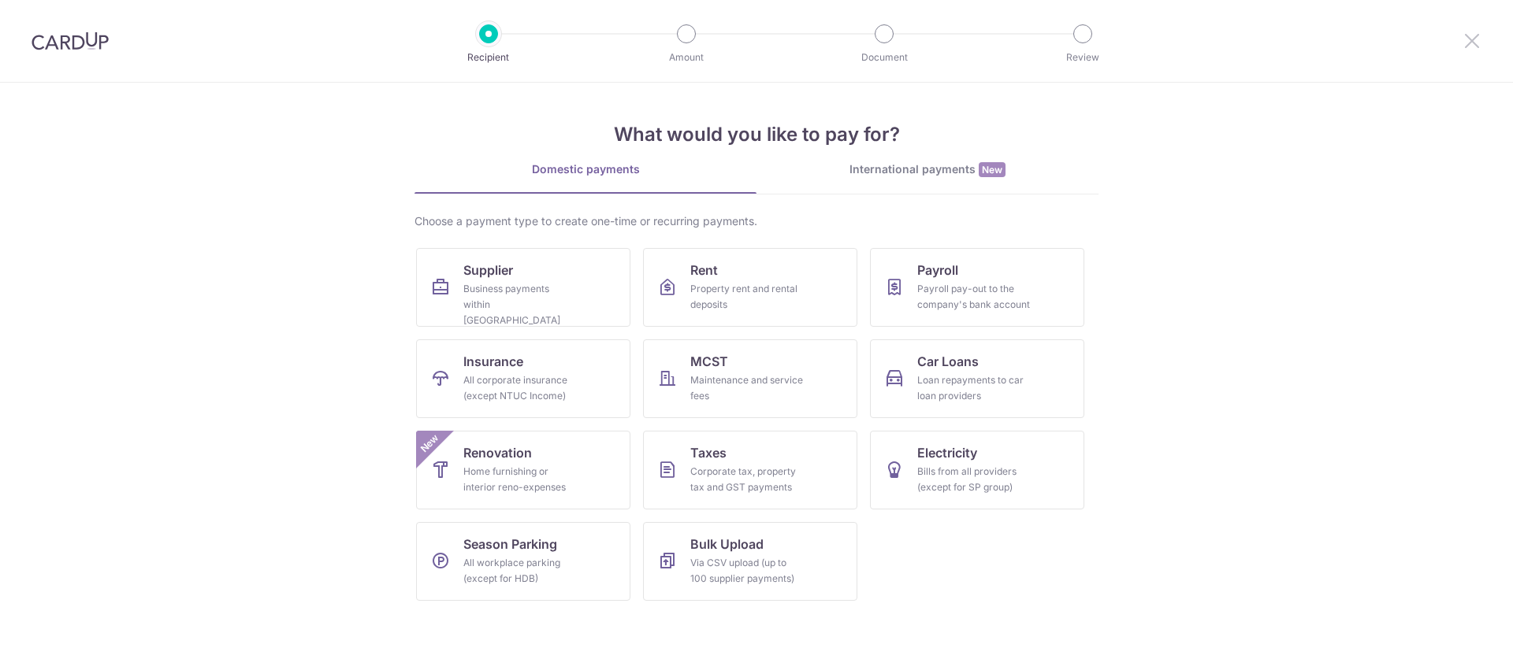
click at [1468, 32] on icon at bounding box center [1471, 41] width 19 height 20
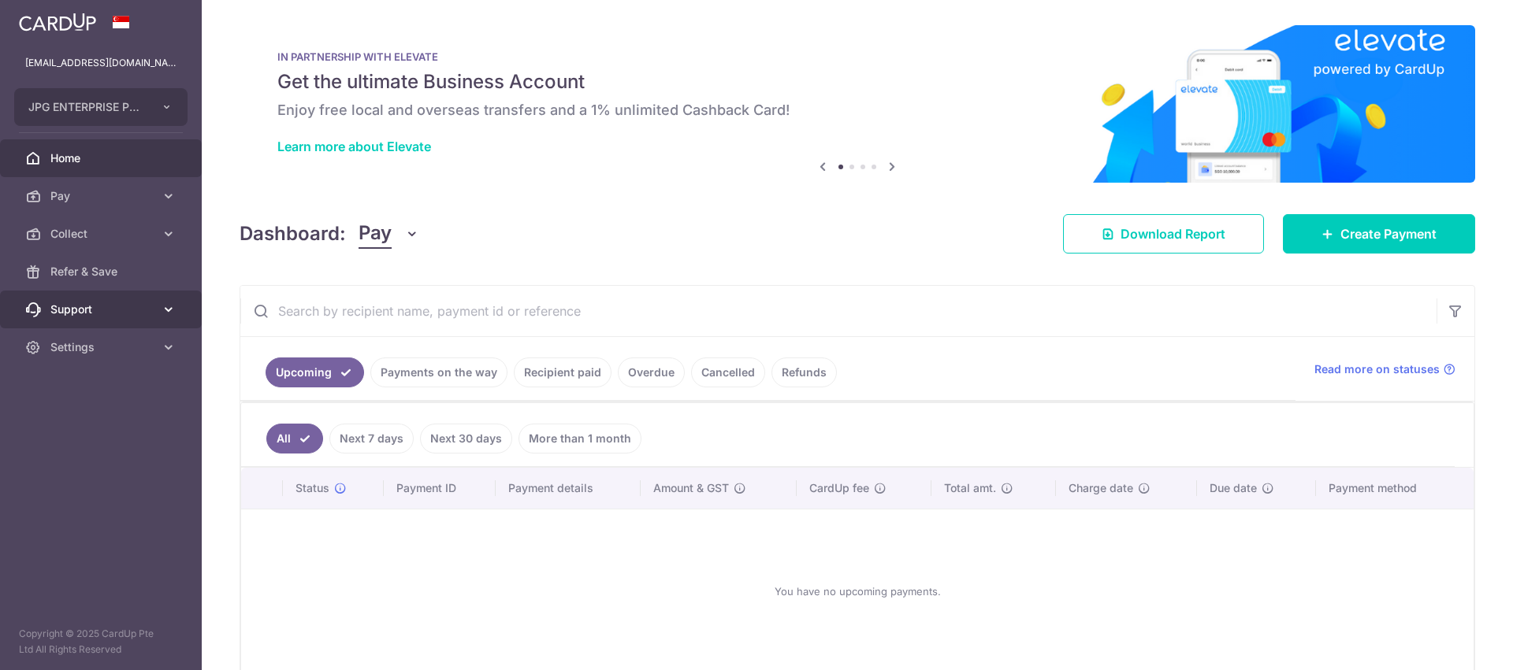
click at [70, 312] on span "Support" at bounding box center [102, 310] width 104 height 16
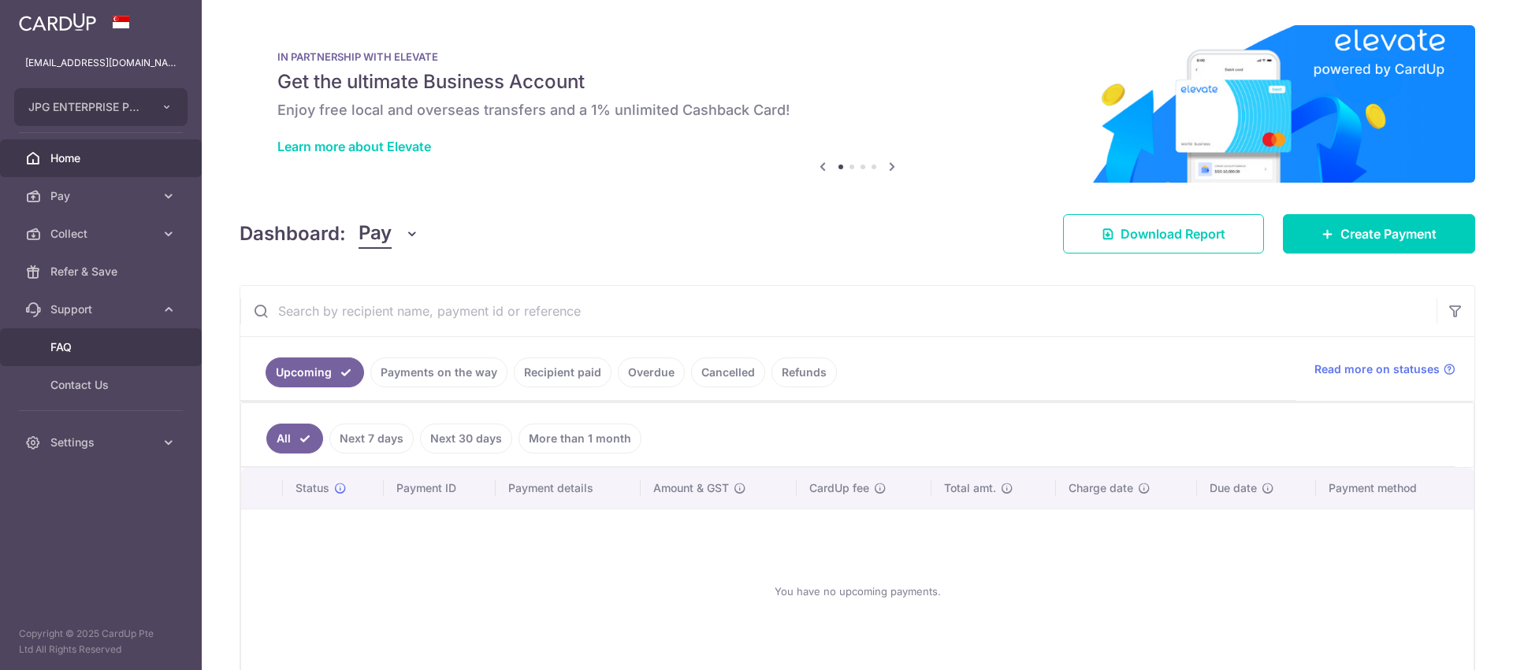
click at [61, 341] on span "FAQ" at bounding box center [102, 348] width 104 height 16
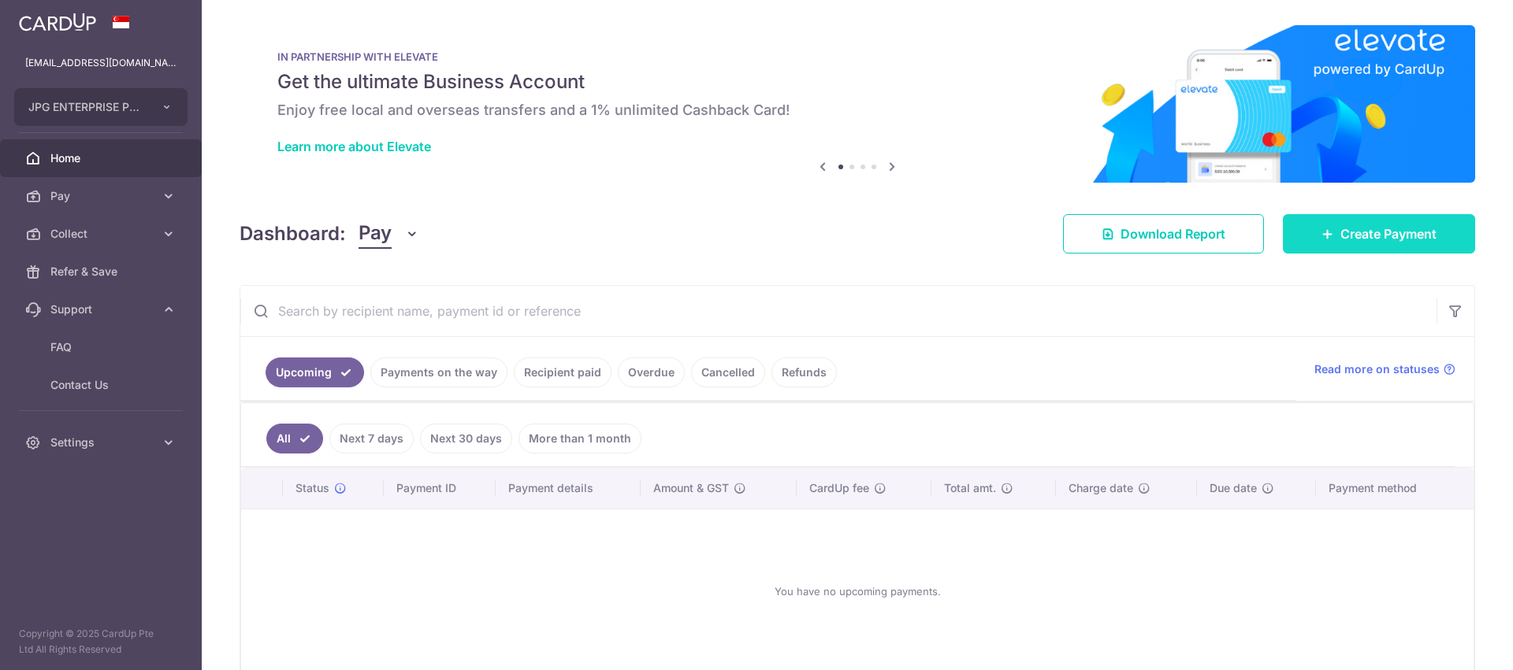
click at [1414, 234] on span "Create Payment" at bounding box center [1388, 234] width 96 height 19
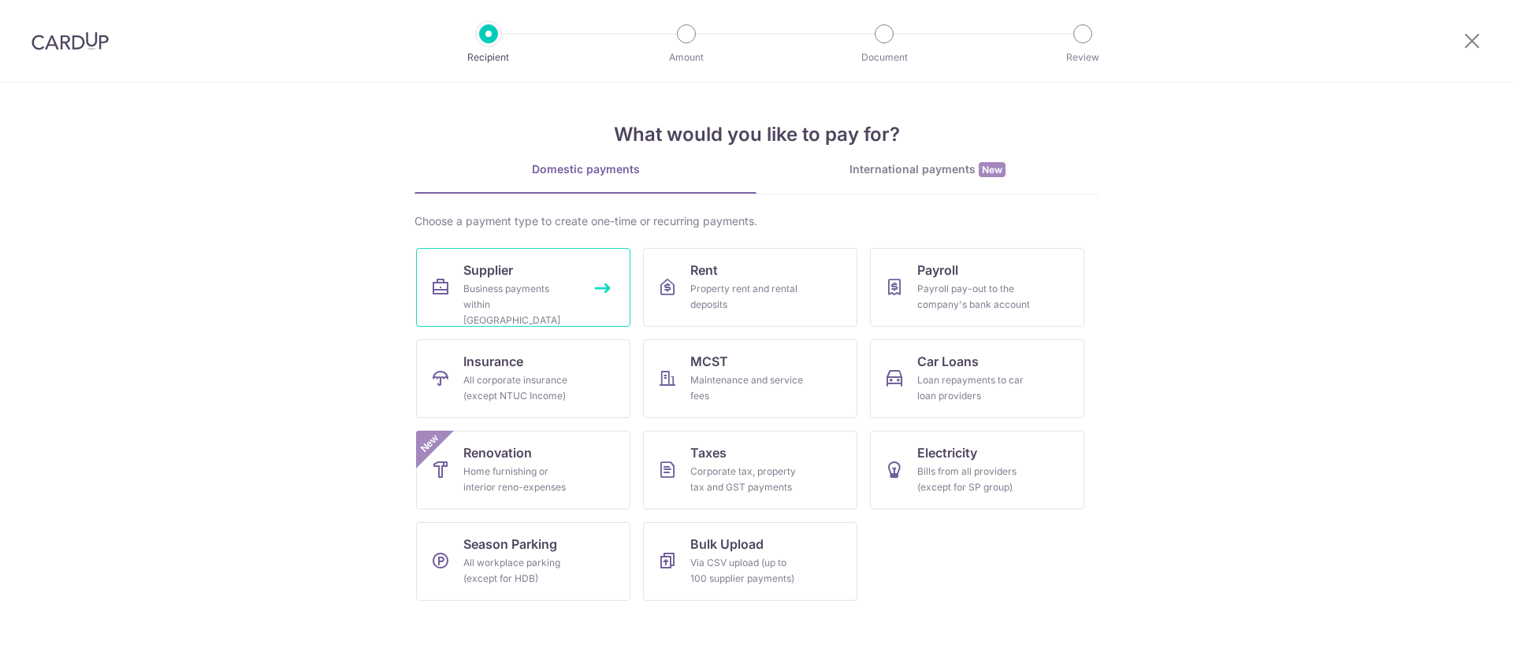
click at [496, 303] on div "Business payments within Singapore" at bounding box center [519, 304] width 113 height 47
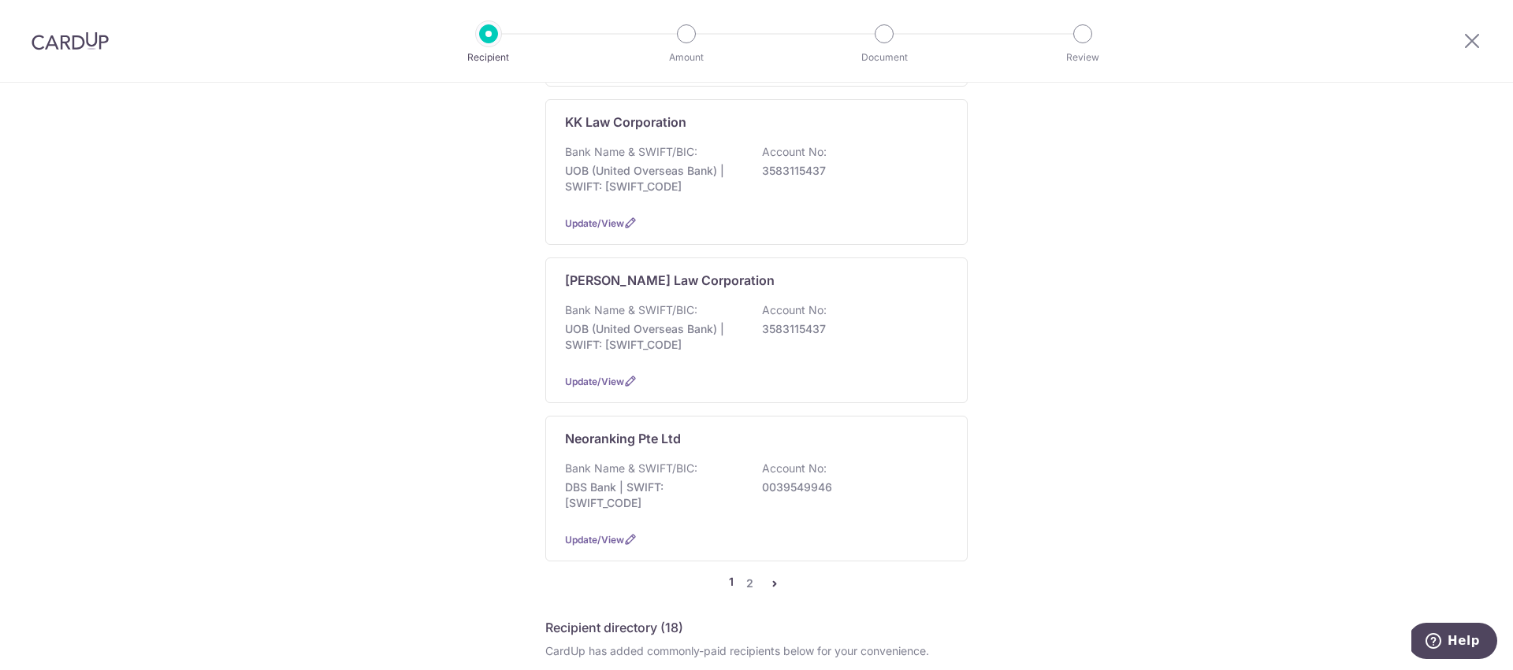
scroll to position [1376, 0]
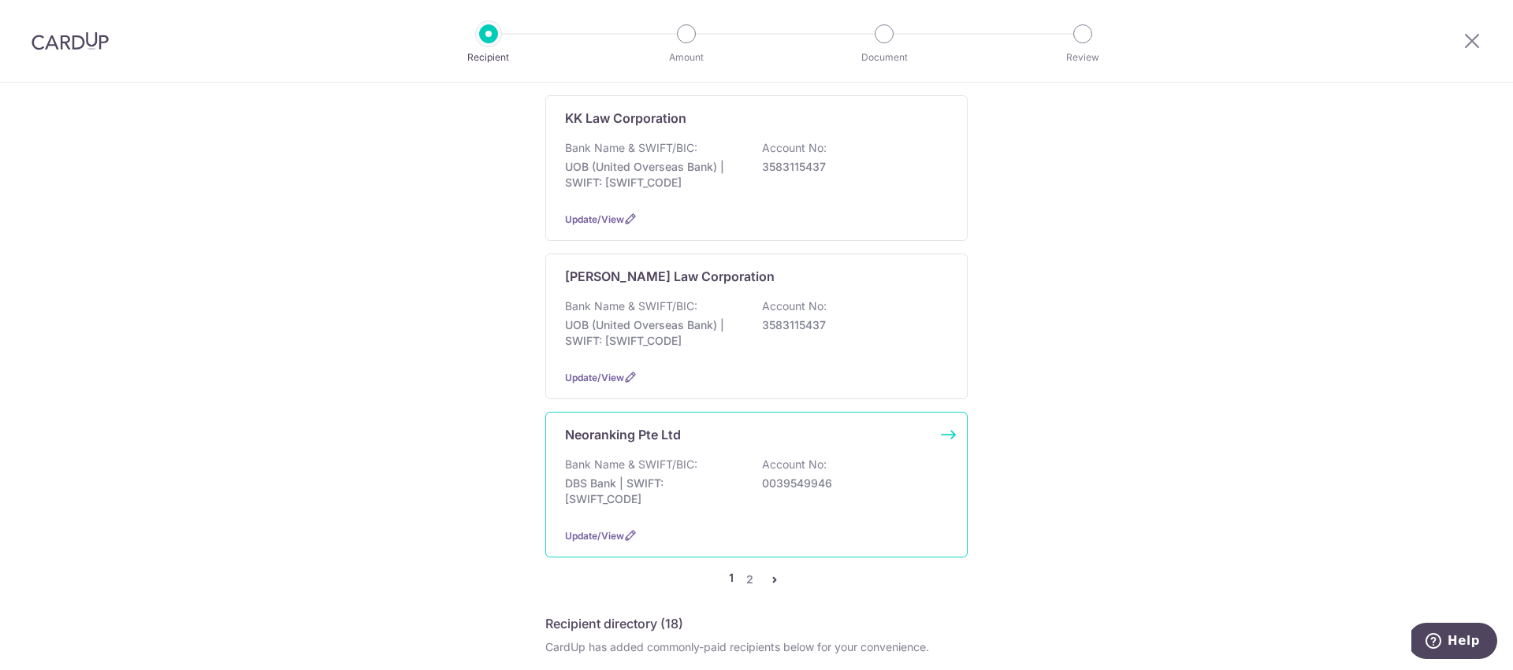
click at [701, 457] on div "Bank Name & SWIFT/BIC: DBS Bank | SWIFT: [SWIFT_CODE] Account No: 0039549946" at bounding box center [756, 486] width 383 height 58
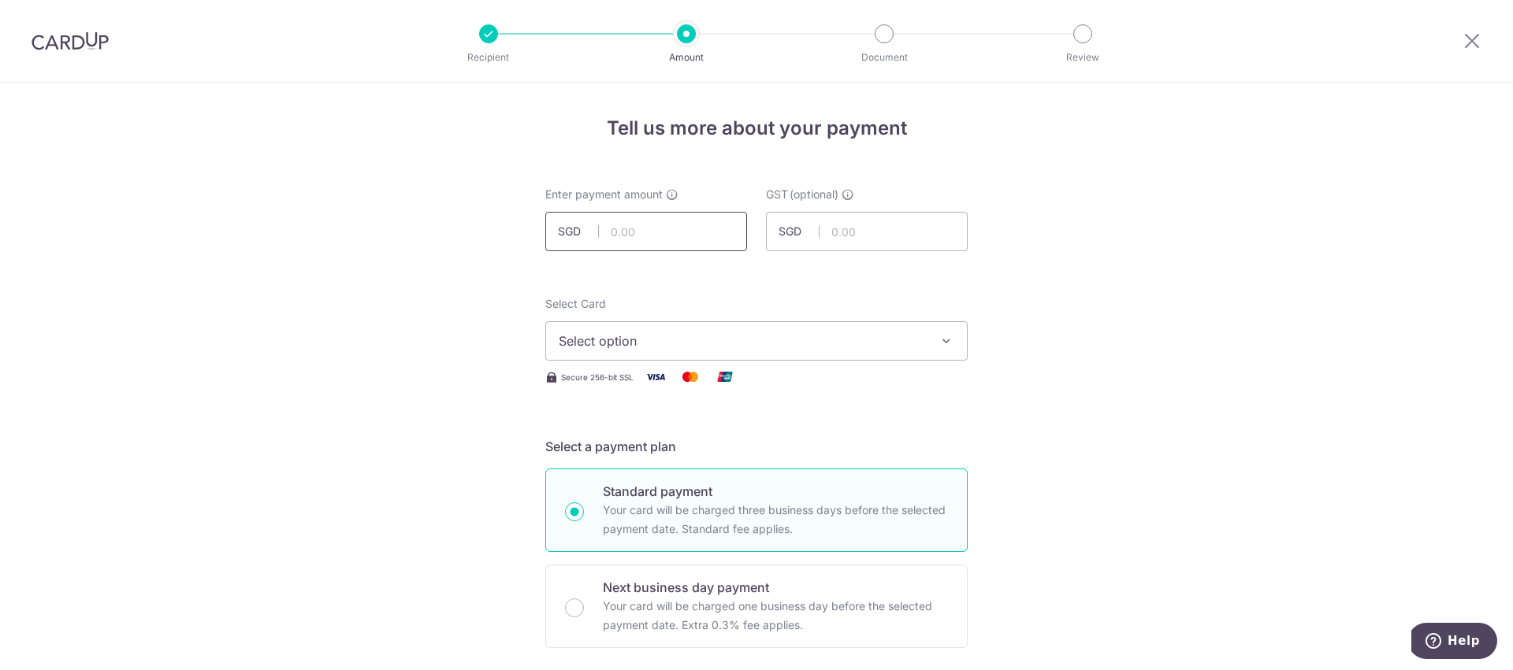
click at [641, 235] on input "text" at bounding box center [646, 231] width 202 height 39
type input "1,526.00"
click at [607, 345] on span "Select option" at bounding box center [742, 341] width 367 height 19
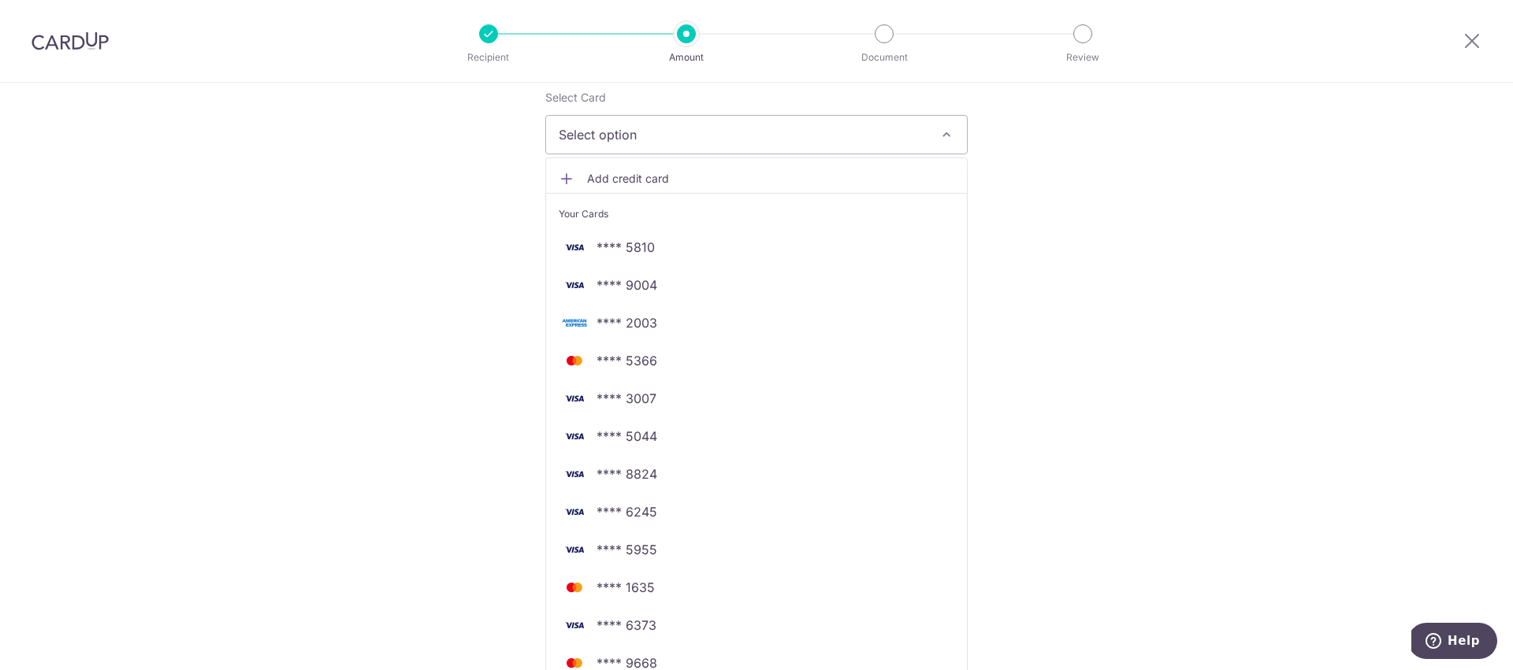
scroll to position [207, 0]
click at [673, 480] on span "**** 8824" at bounding box center [757, 473] width 396 height 19
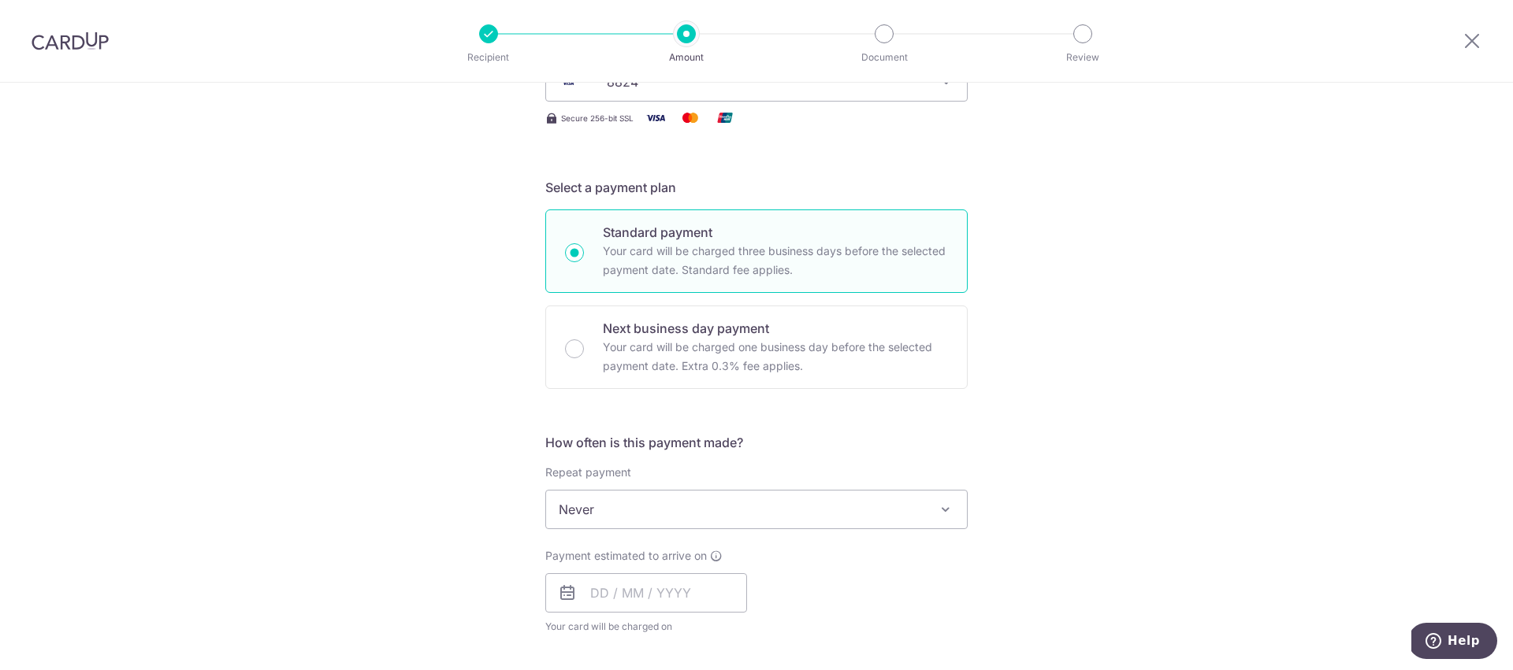
scroll to position [300, 0]
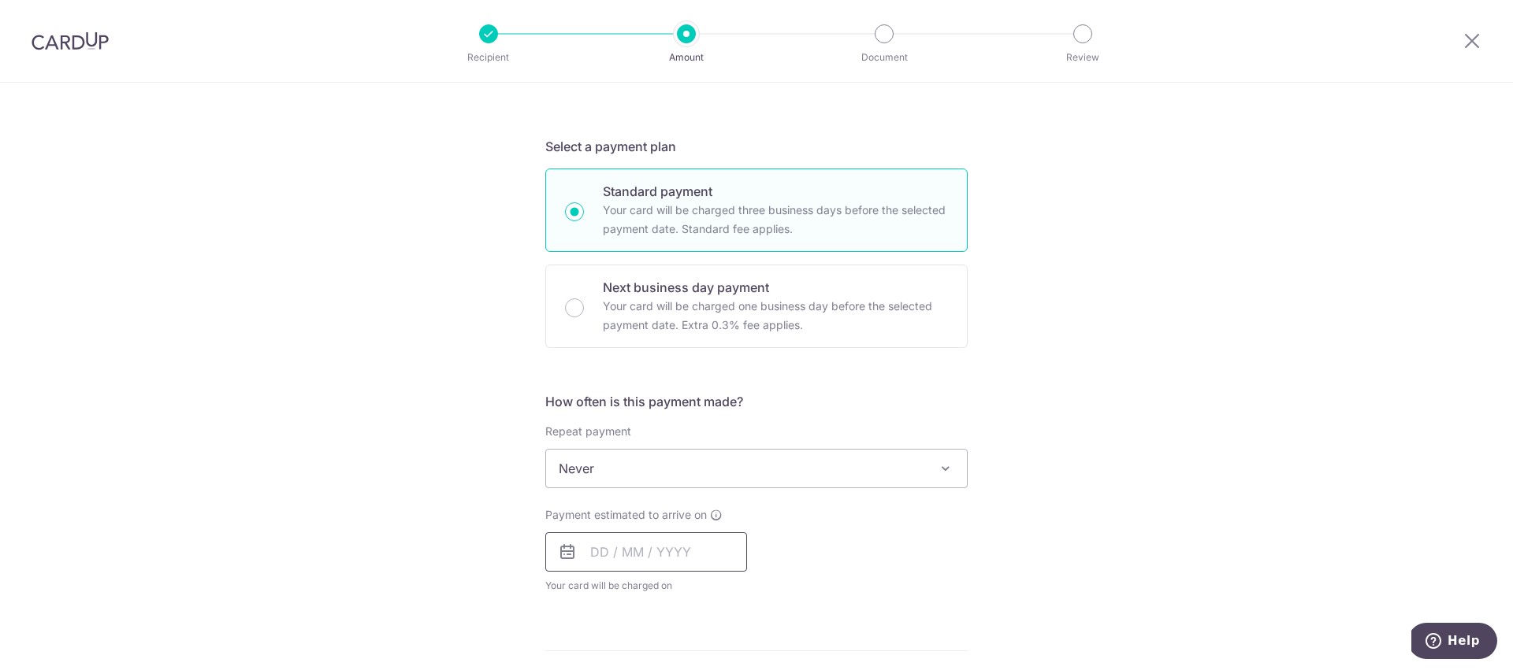
click at [585, 546] on input "text" at bounding box center [646, 552] width 202 height 39
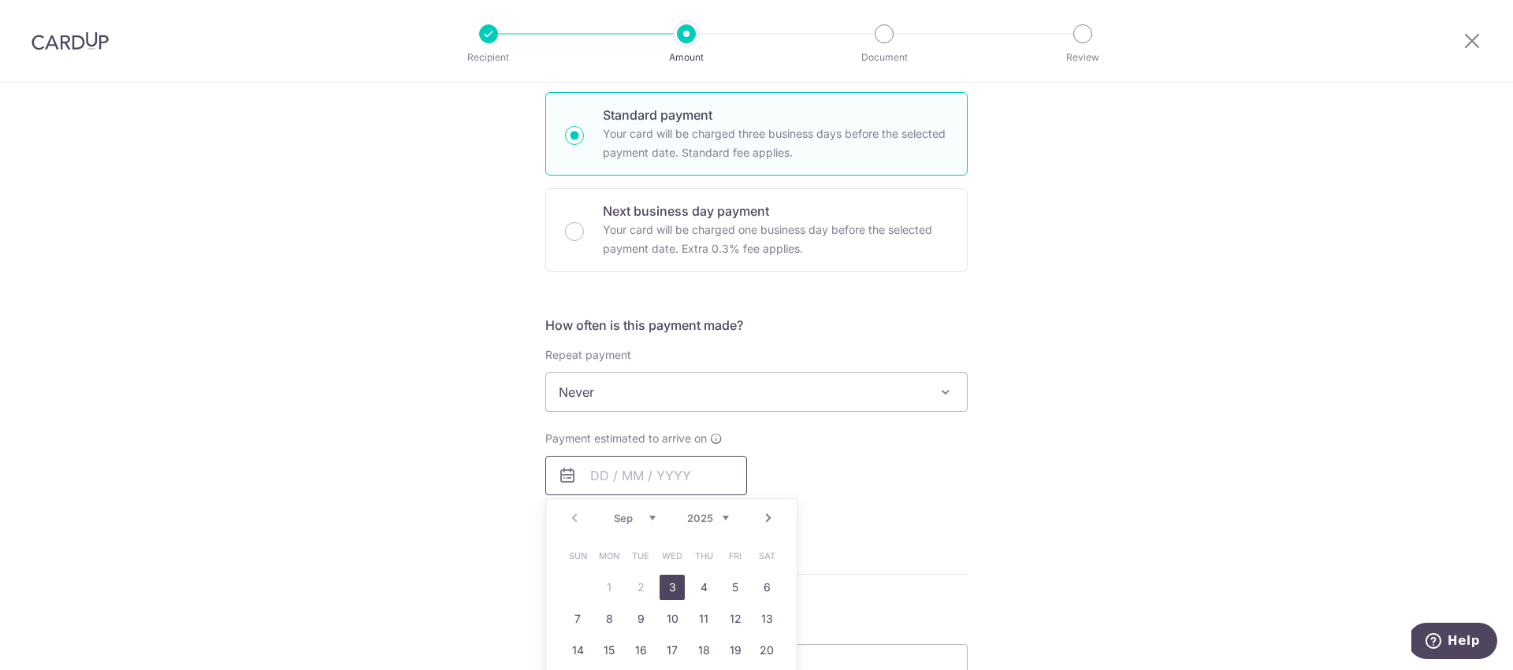
scroll to position [386, 0]
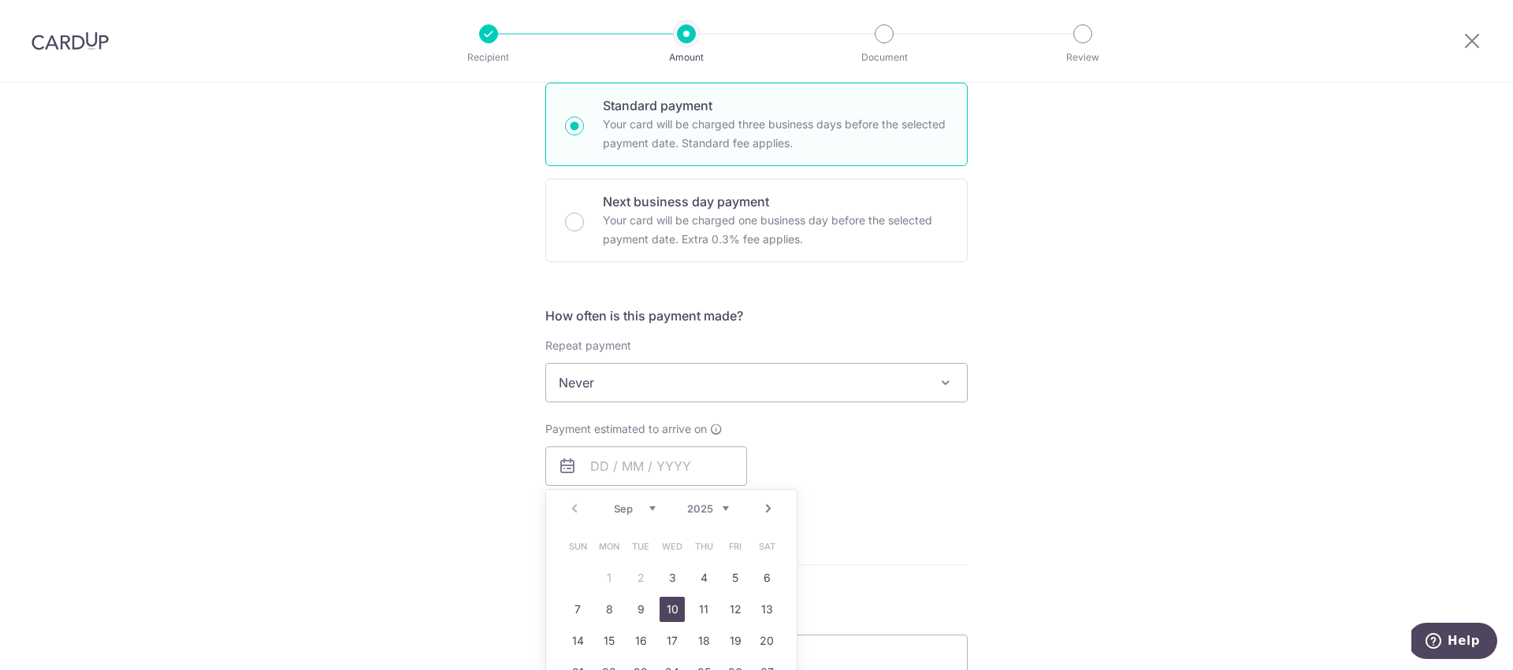
click at [676, 615] on link "10" at bounding box center [671, 609] width 25 height 25
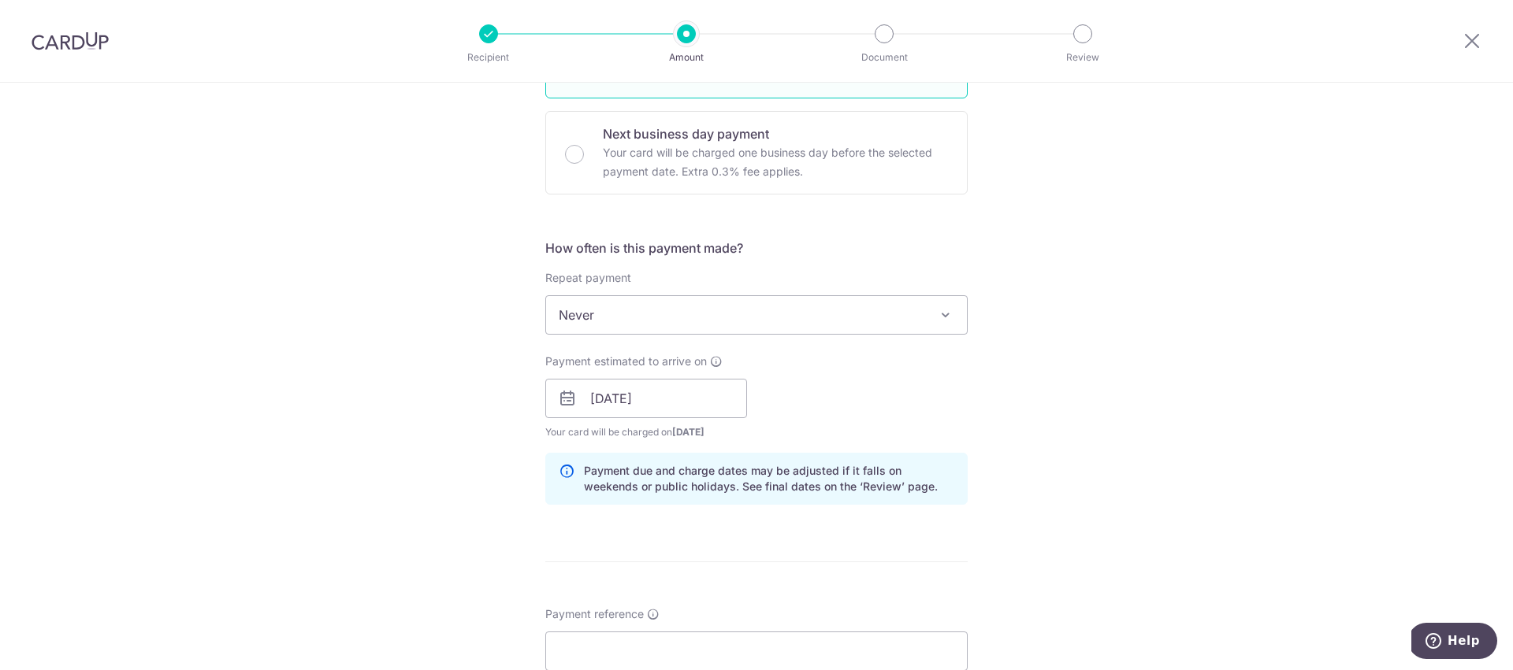
scroll to position [457, 0]
click at [665, 393] on input "[DATE]" at bounding box center [646, 395] width 202 height 39
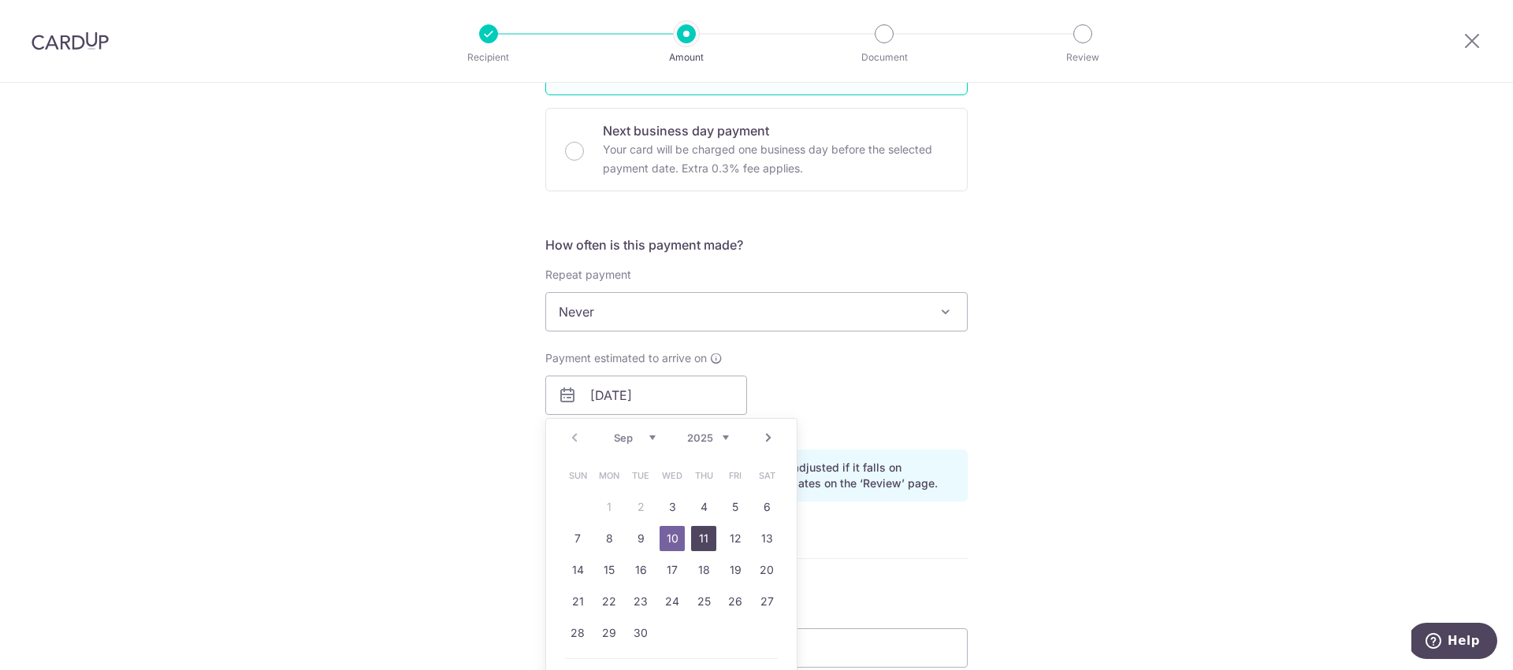
click at [705, 544] on link "11" at bounding box center [703, 538] width 25 height 25
type input "[DATE]"
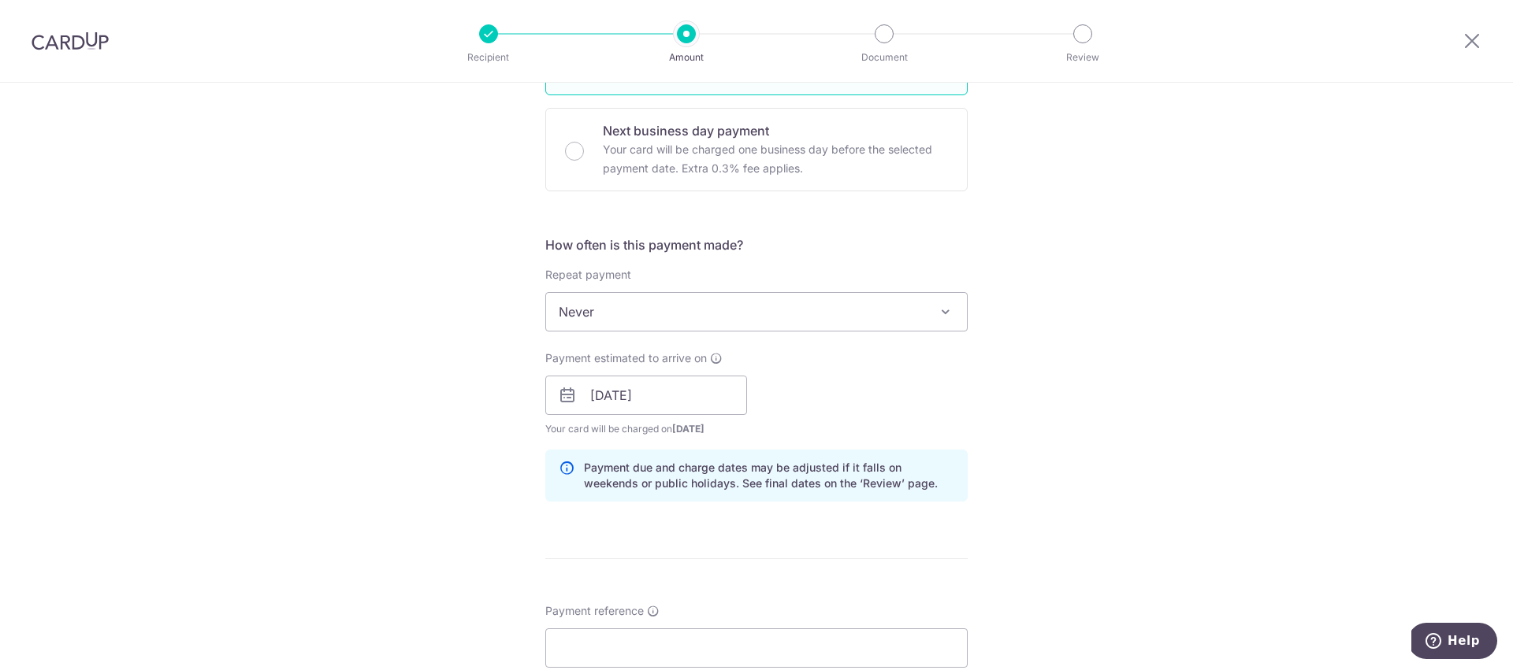
click at [466, 529] on div "Tell us more about your payment Enter payment amount SGD 1,526.00 1526.00 GST (…" at bounding box center [756, 423] width 1513 height 1595
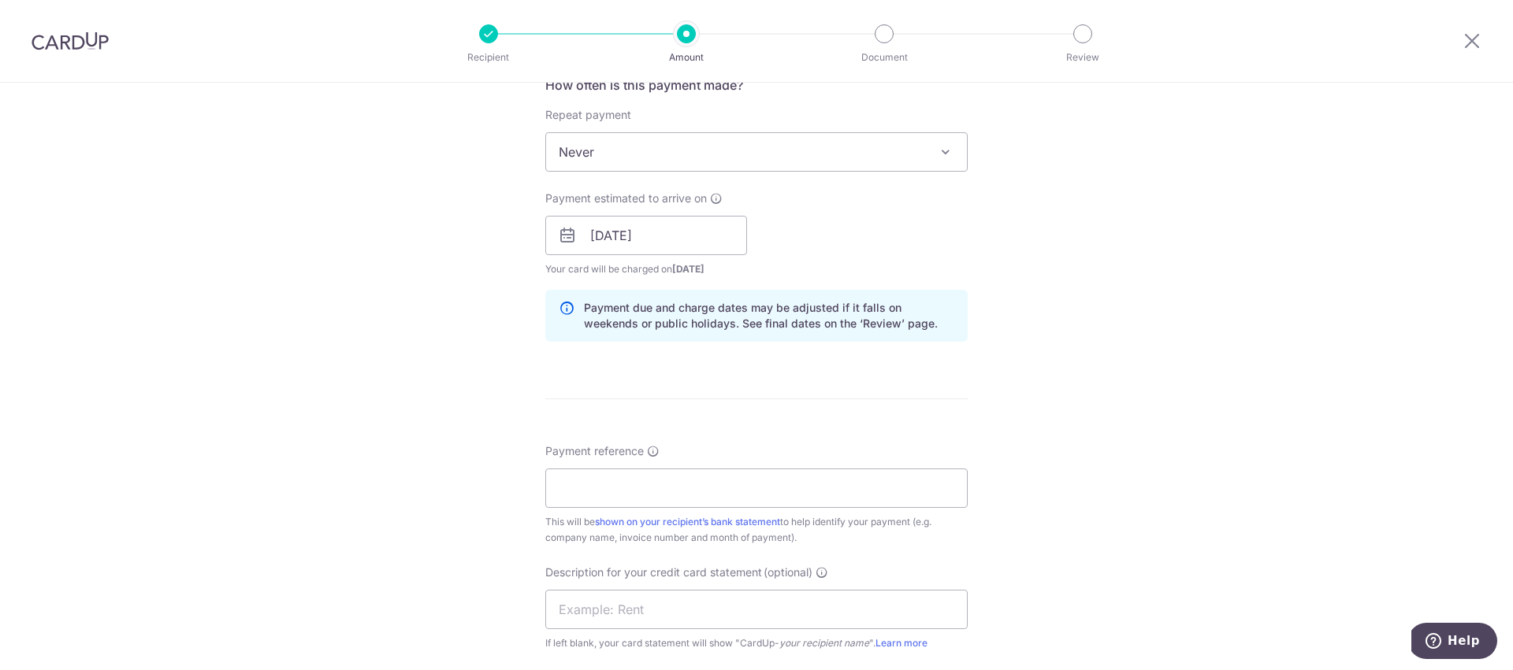
scroll to position [629, 0]
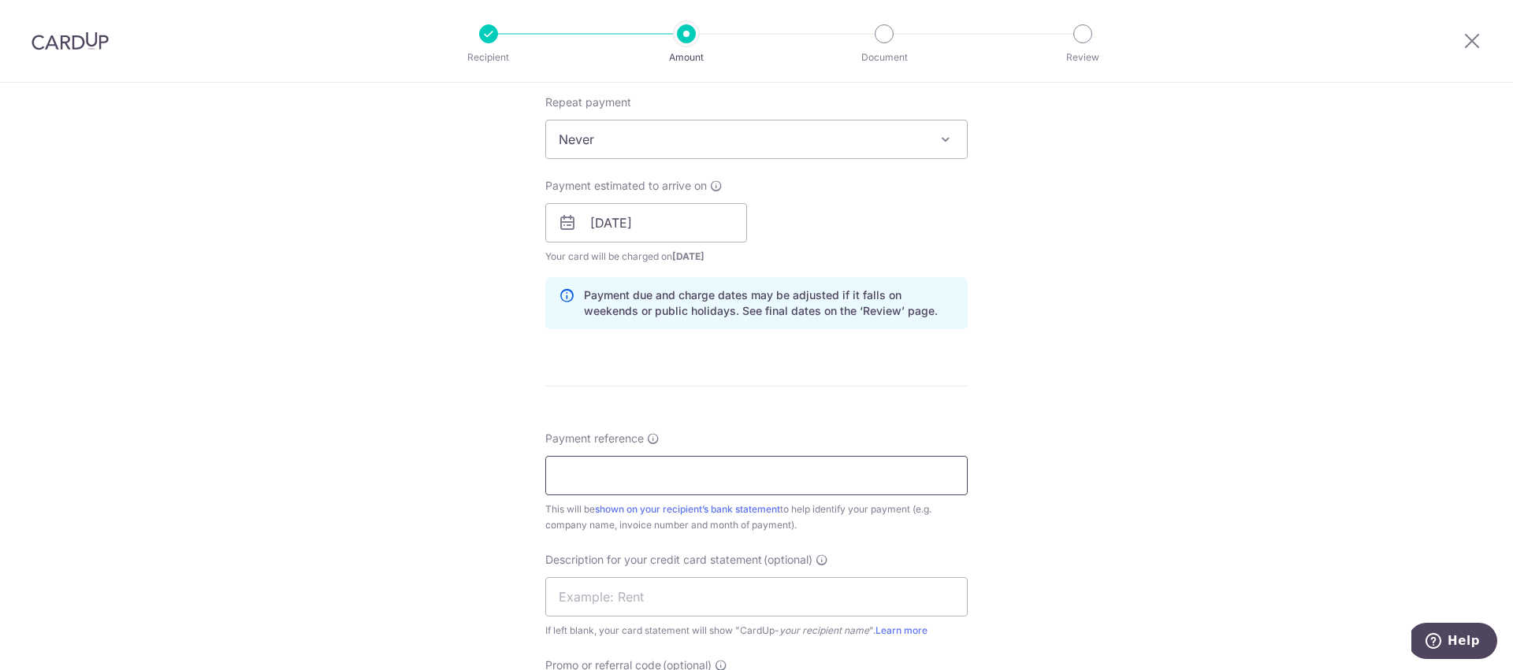
click at [595, 477] on input "Payment reference" at bounding box center [756, 475] width 422 height 39
type input "JPG Enterprise INV 3925"
click at [604, 599] on input "text" at bounding box center [756, 596] width 422 height 39
type input "Neo 360"
click at [455, 476] on div "Tell us more about your payment Enter payment amount SGD 1,526.00 1526.00 GST (…" at bounding box center [756, 250] width 1513 height 1595
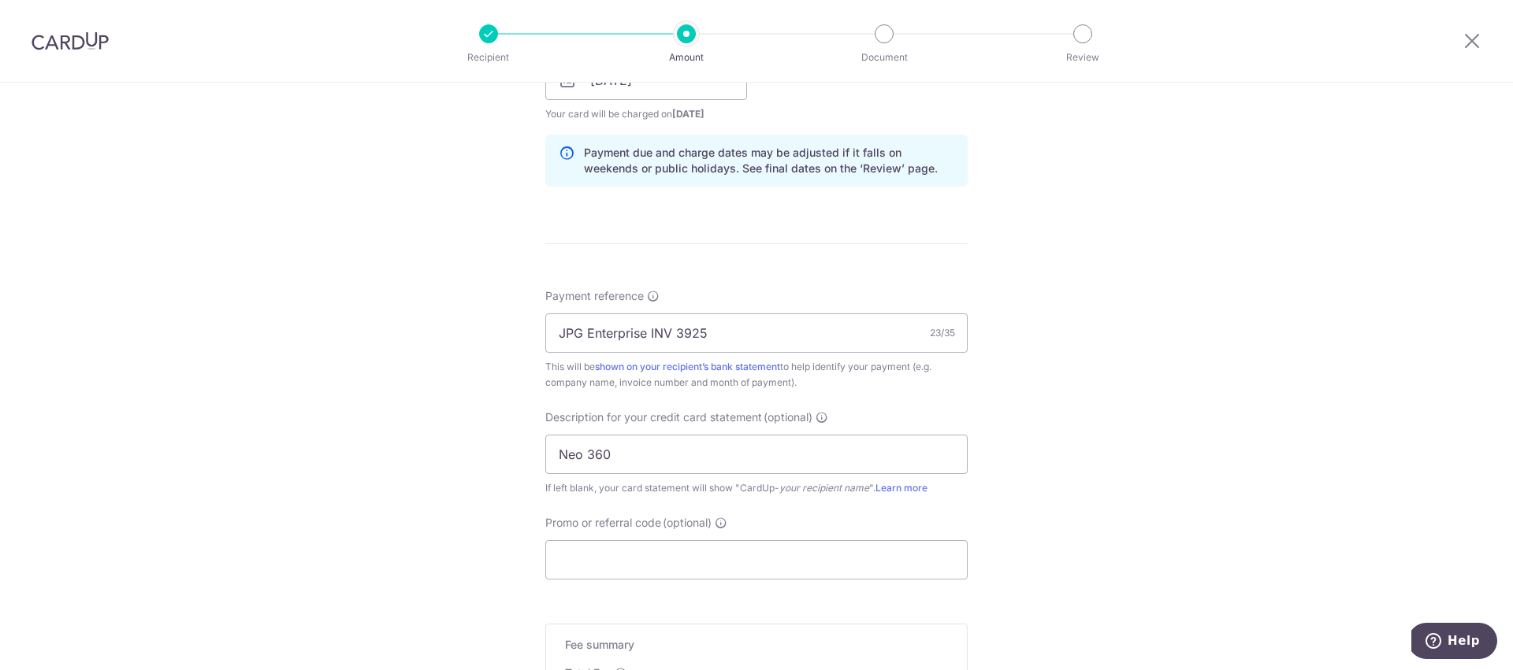
scroll to position [774, 0]
click at [560, 555] on input "Promo or referral code (optional)" at bounding box center [756, 558] width 422 height 39
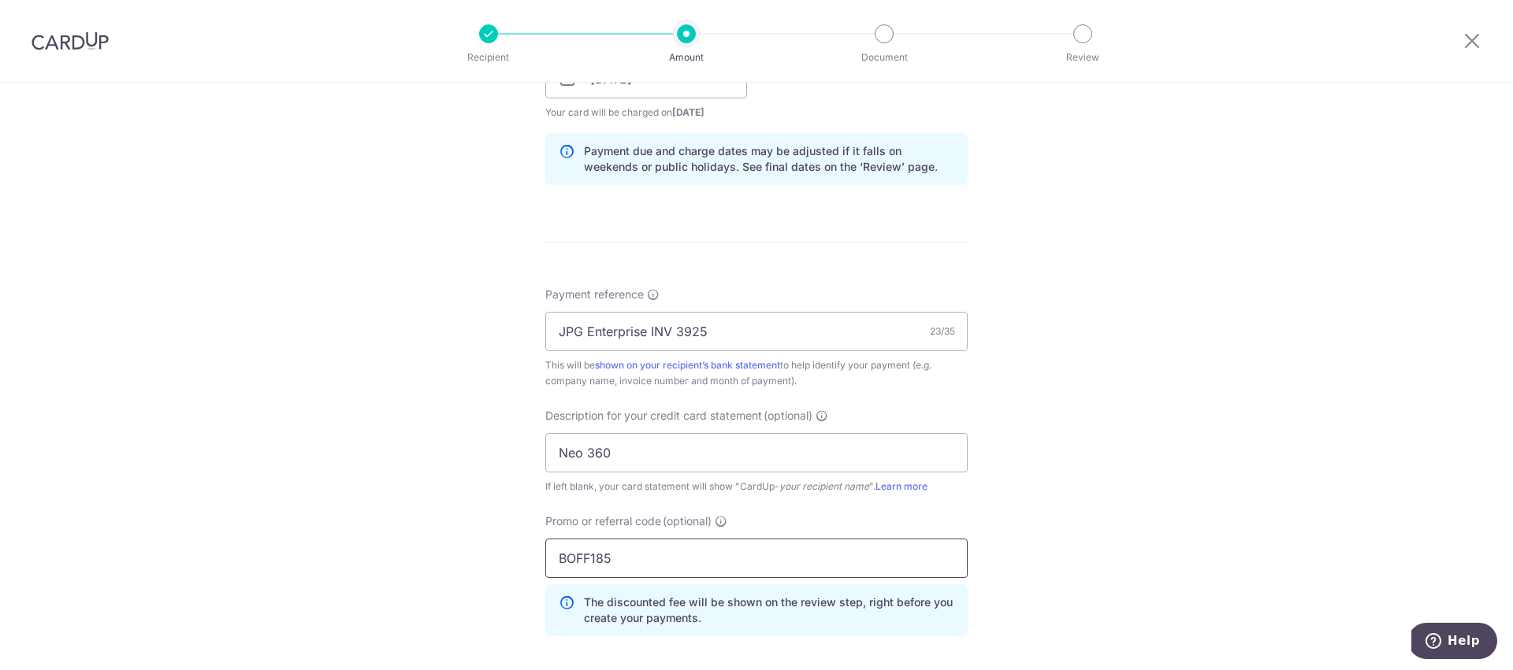
type input "BOFF185"
click at [257, 528] on div "Tell us more about your payment Enter payment amount SGD 1,526.00 1526.00 GST (…" at bounding box center [756, 142] width 1513 height 1666
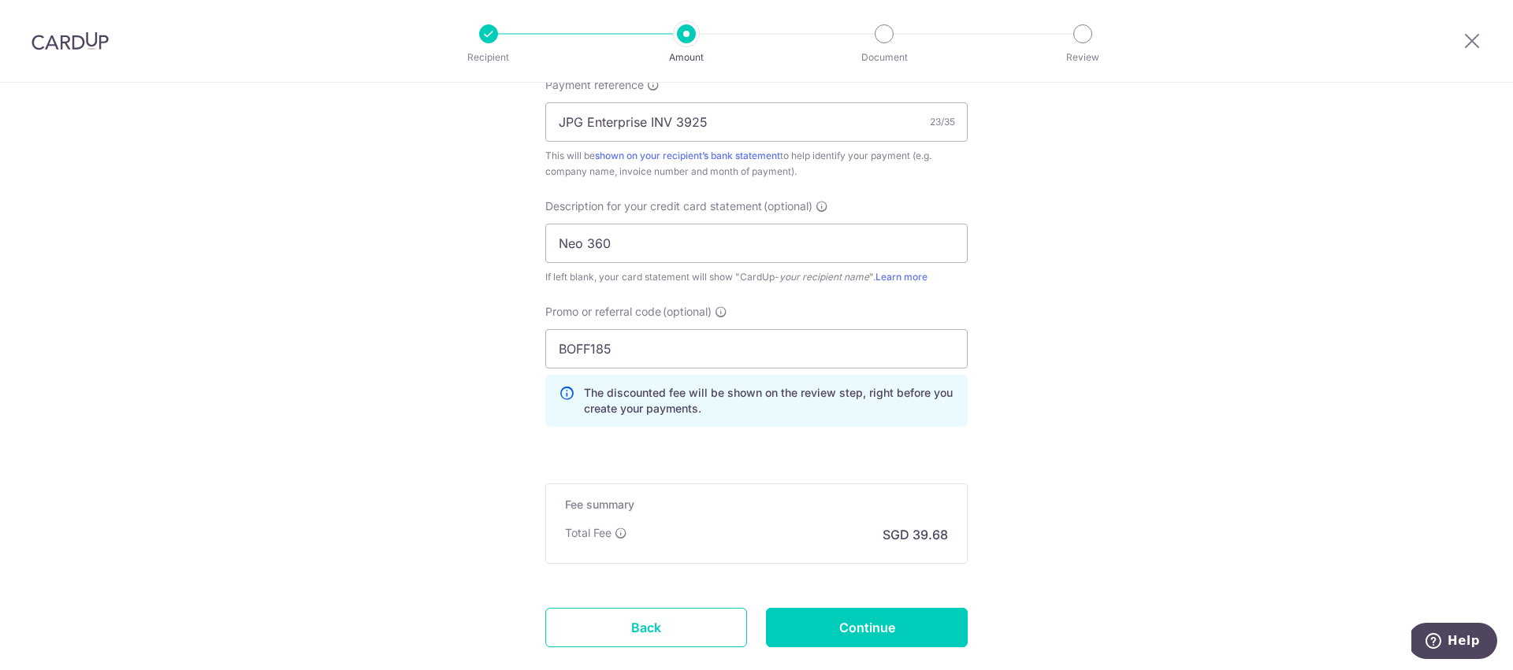
scroll to position [986, 0]
click at [841, 623] on input "Continue" at bounding box center [867, 624] width 202 height 39
type input "Create Schedule"
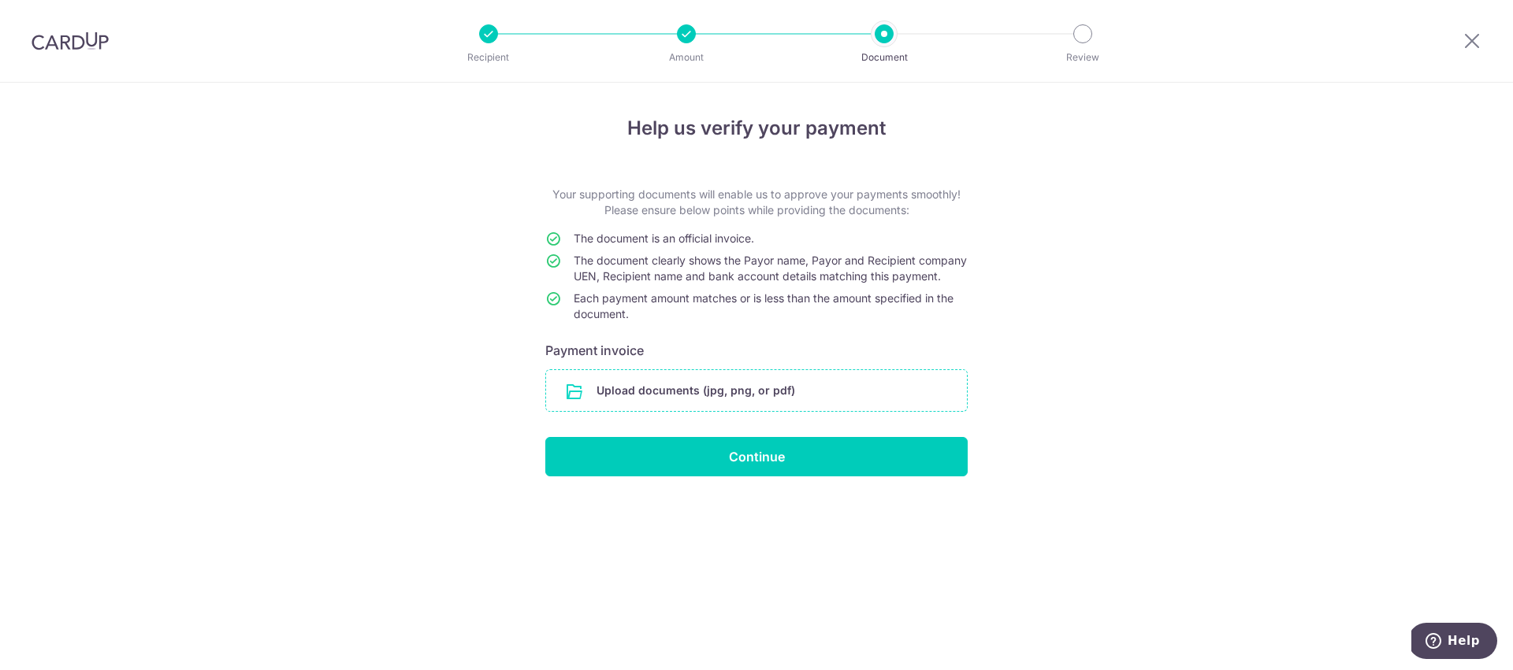
click at [730, 406] on input "file" at bounding box center [756, 390] width 421 height 41
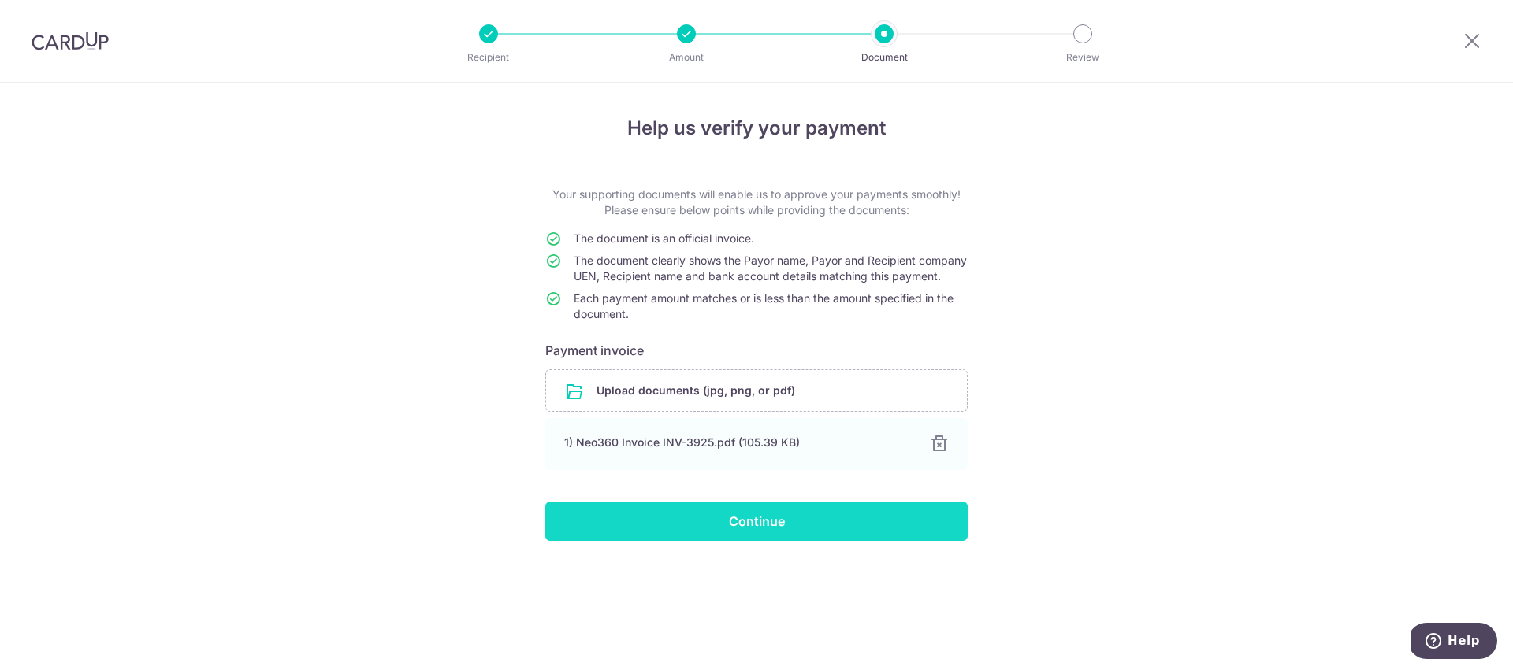
click at [764, 541] on input "Continue" at bounding box center [756, 521] width 422 height 39
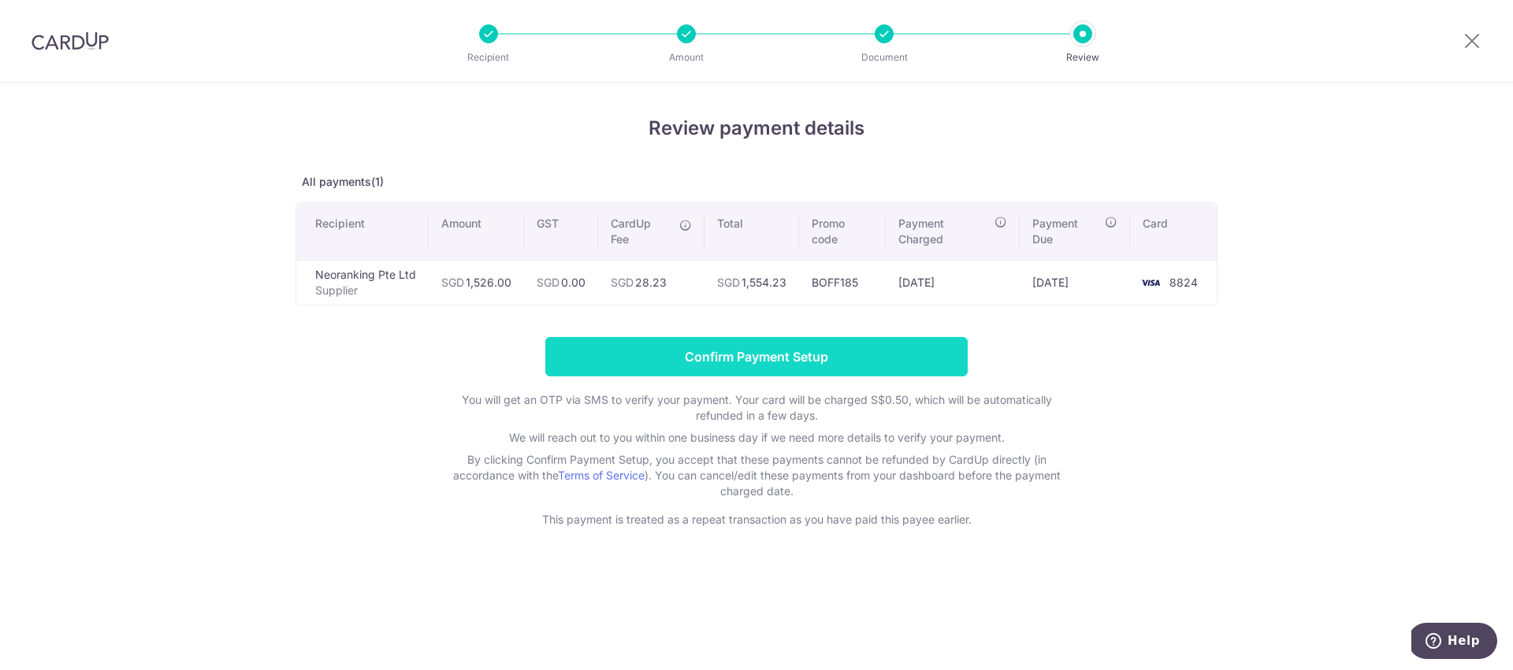
click at [747, 357] on input "Confirm Payment Setup" at bounding box center [756, 356] width 422 height 39
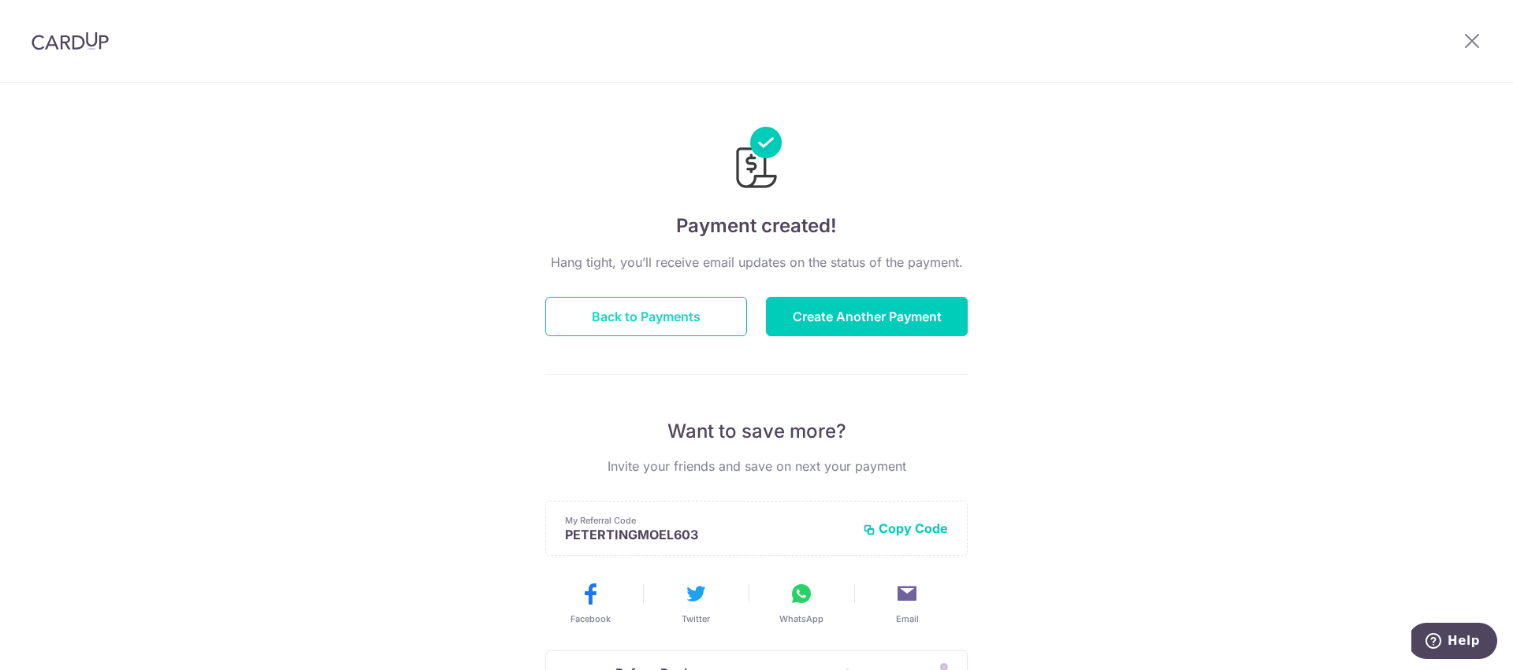
click at [600, 323] on button "Back to Payments" at bounding box center [646, 316] width 202 height 39
